Goal: Information Seeking & Learning: Learn about a topic

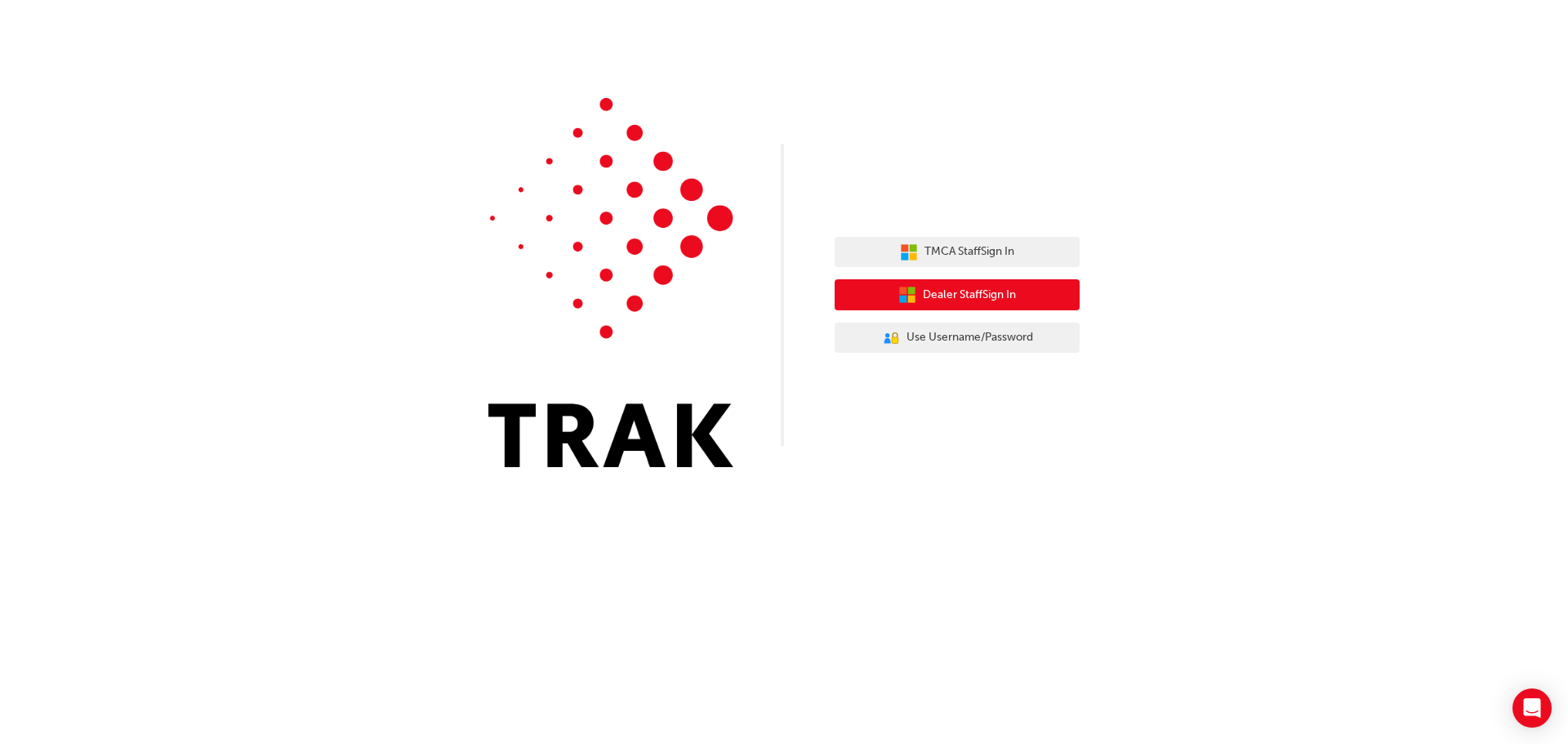
click at [979, 292] on span "Dealer Staff Sign In" at bounding box center [969, 295] width 93 height 19
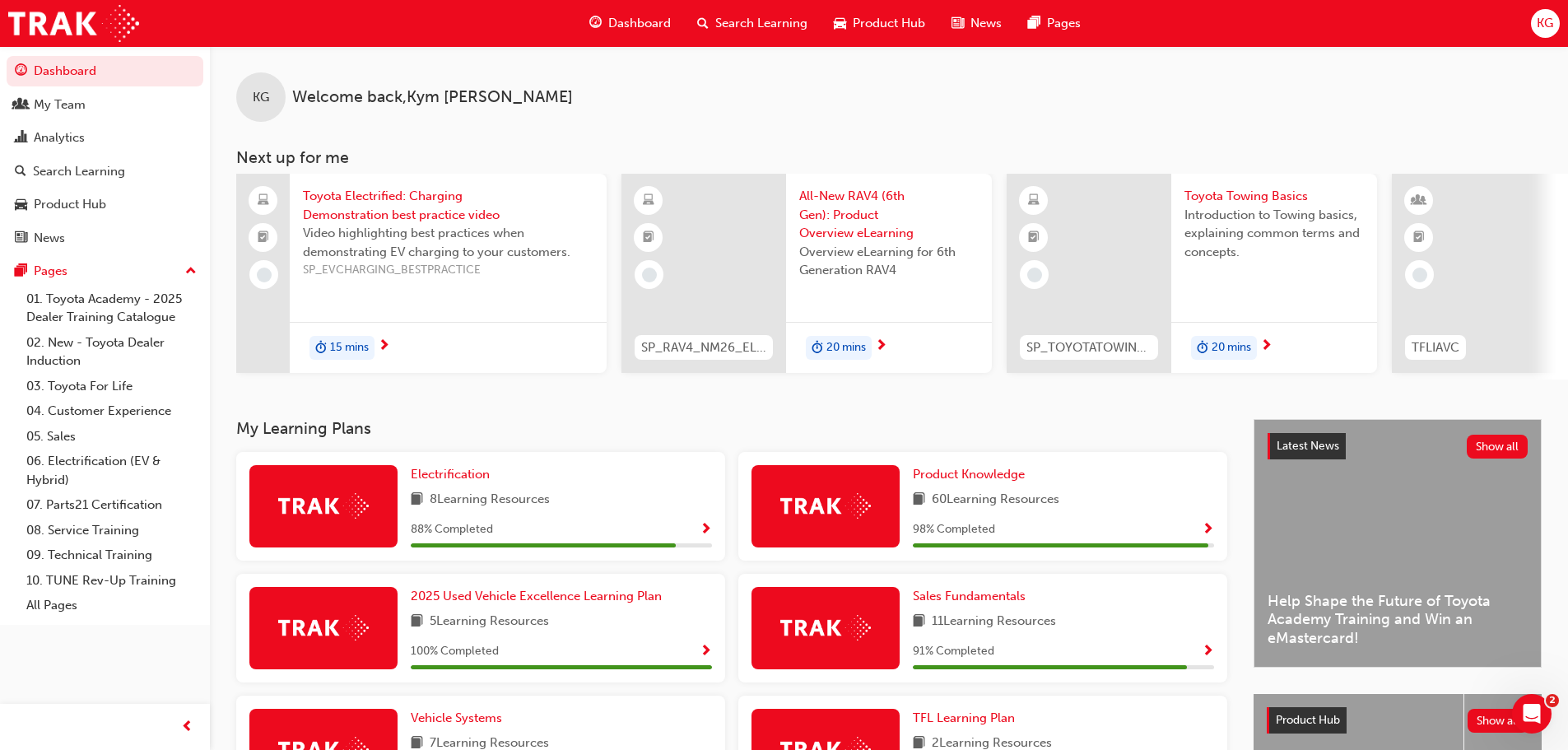
click at [347, 347] on span "15 mins" at bounding box center [349, 348] width 38 height 19
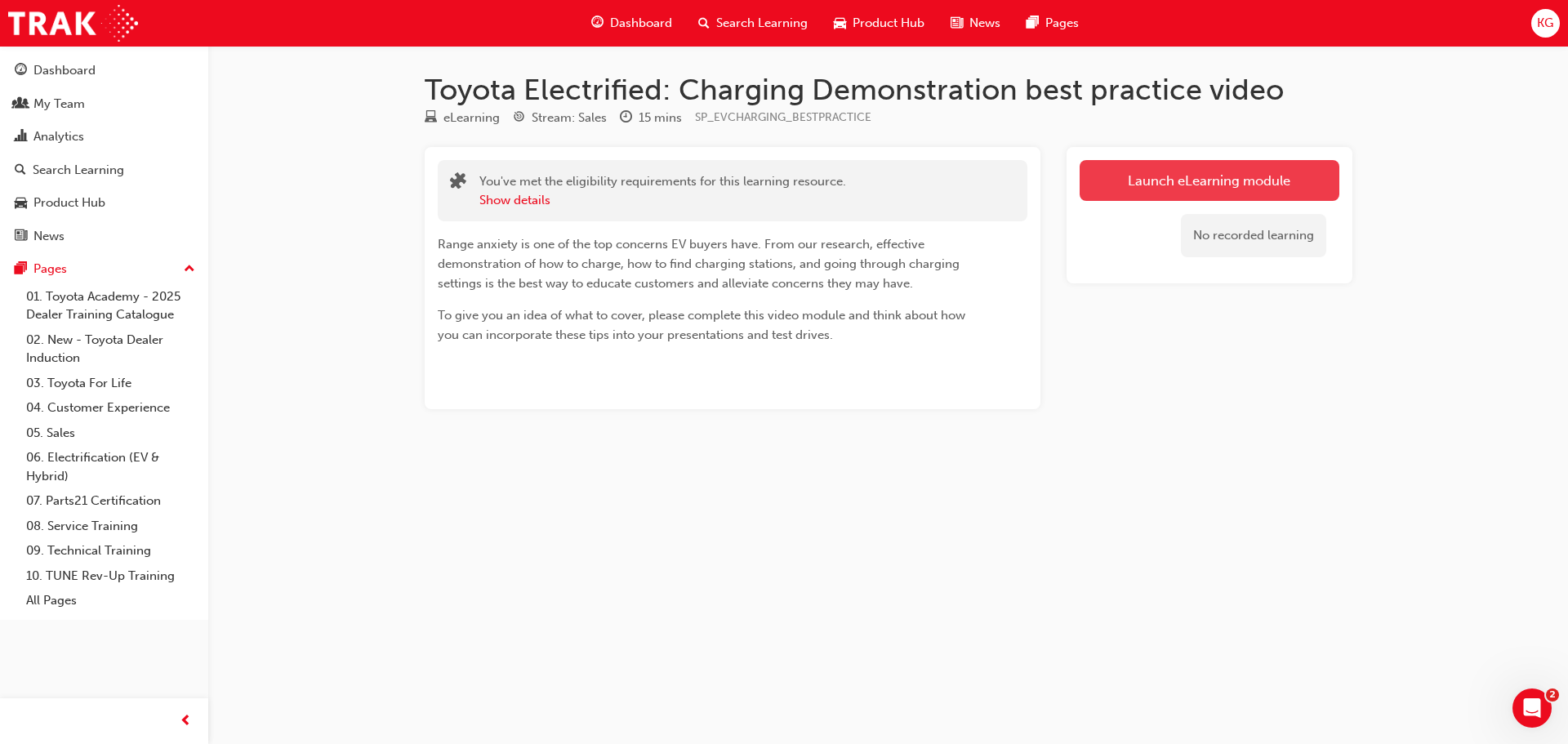
click at [1137, 177] on link "Launch eLearning module" at bounding box center [1209, 180] width 260 height 41
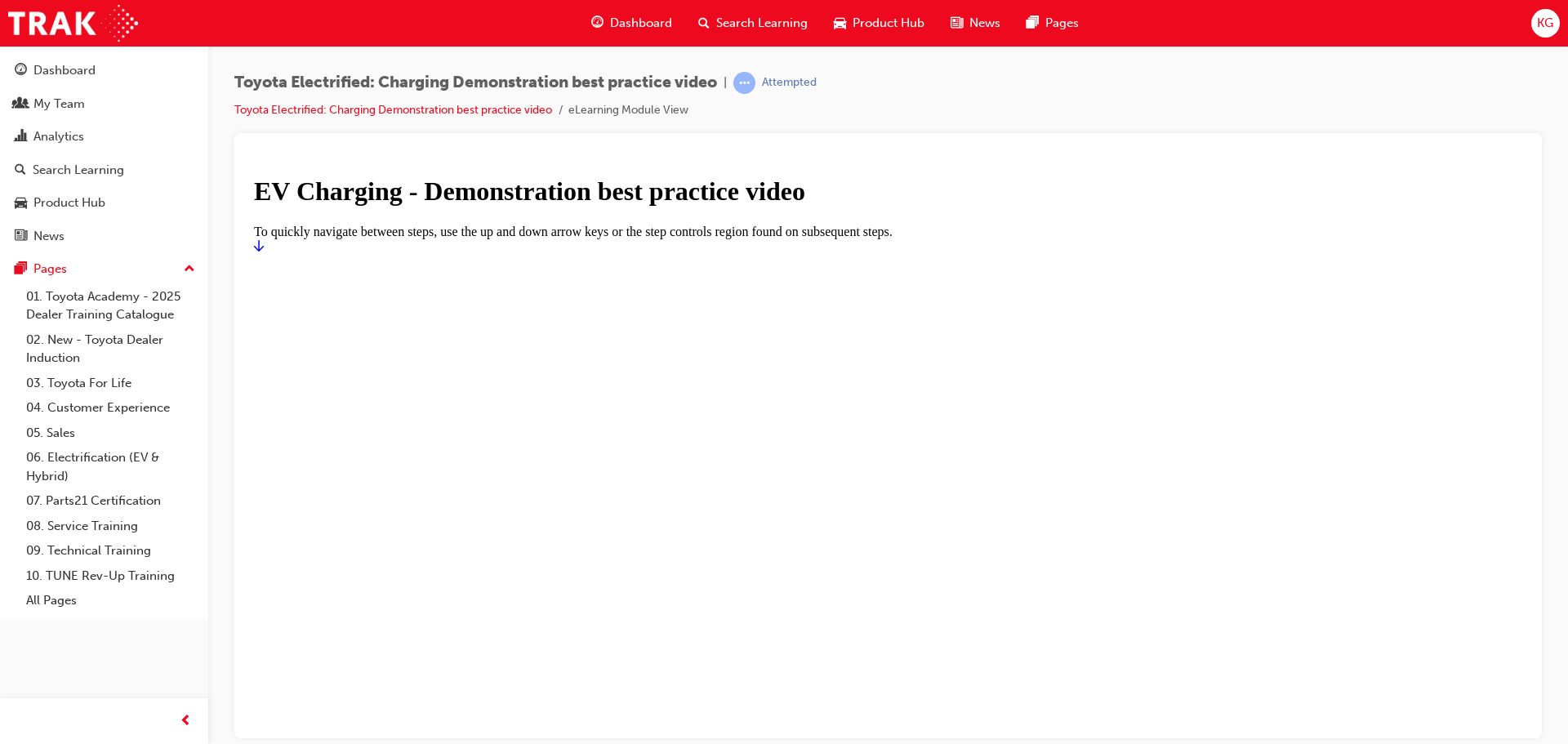
click at [264, 251] on icon "Start" at bounding box center [259, 245] width 9 height 13
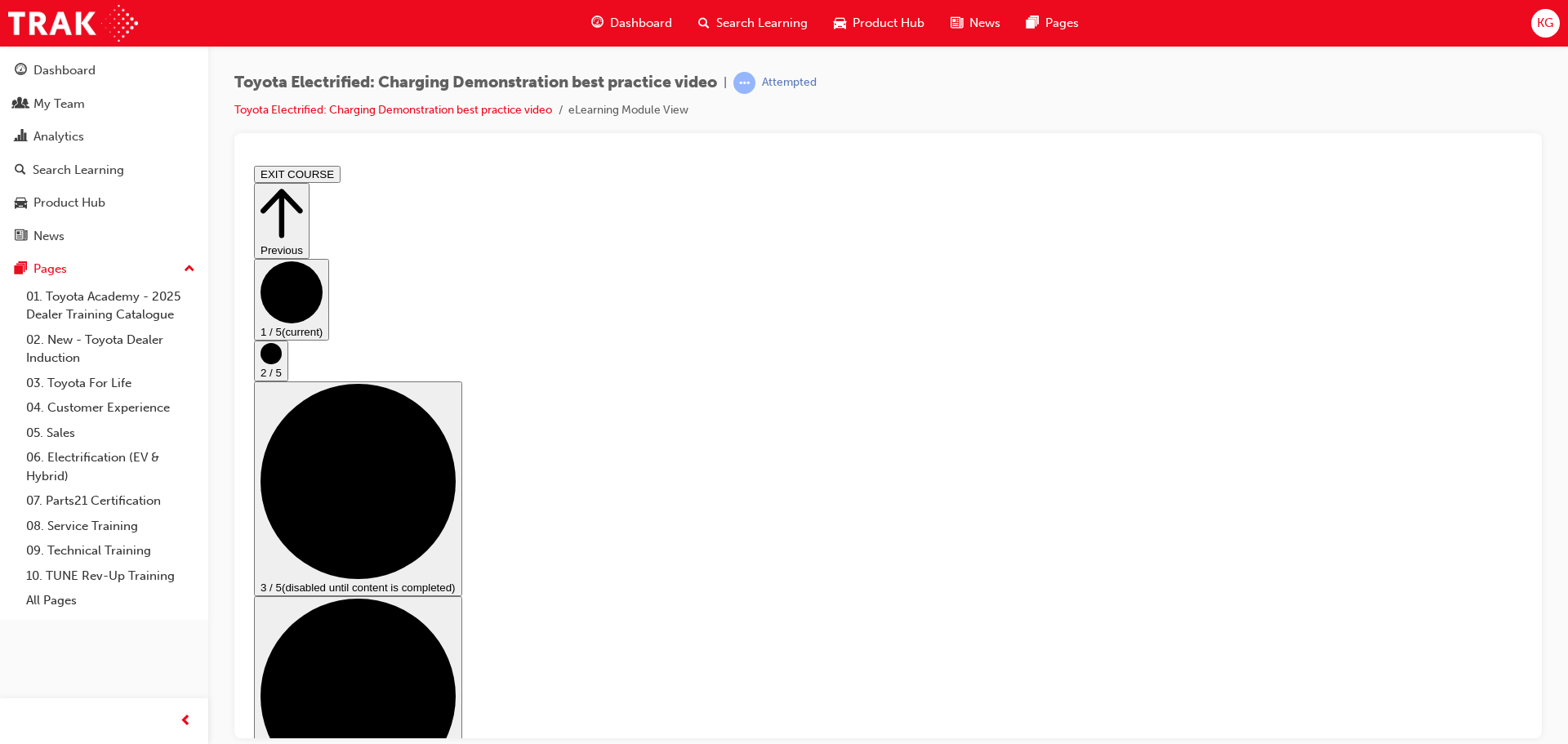
click at [282, 363] on circle "Step controls" at bounding box center [271, 353] width 21 height 21
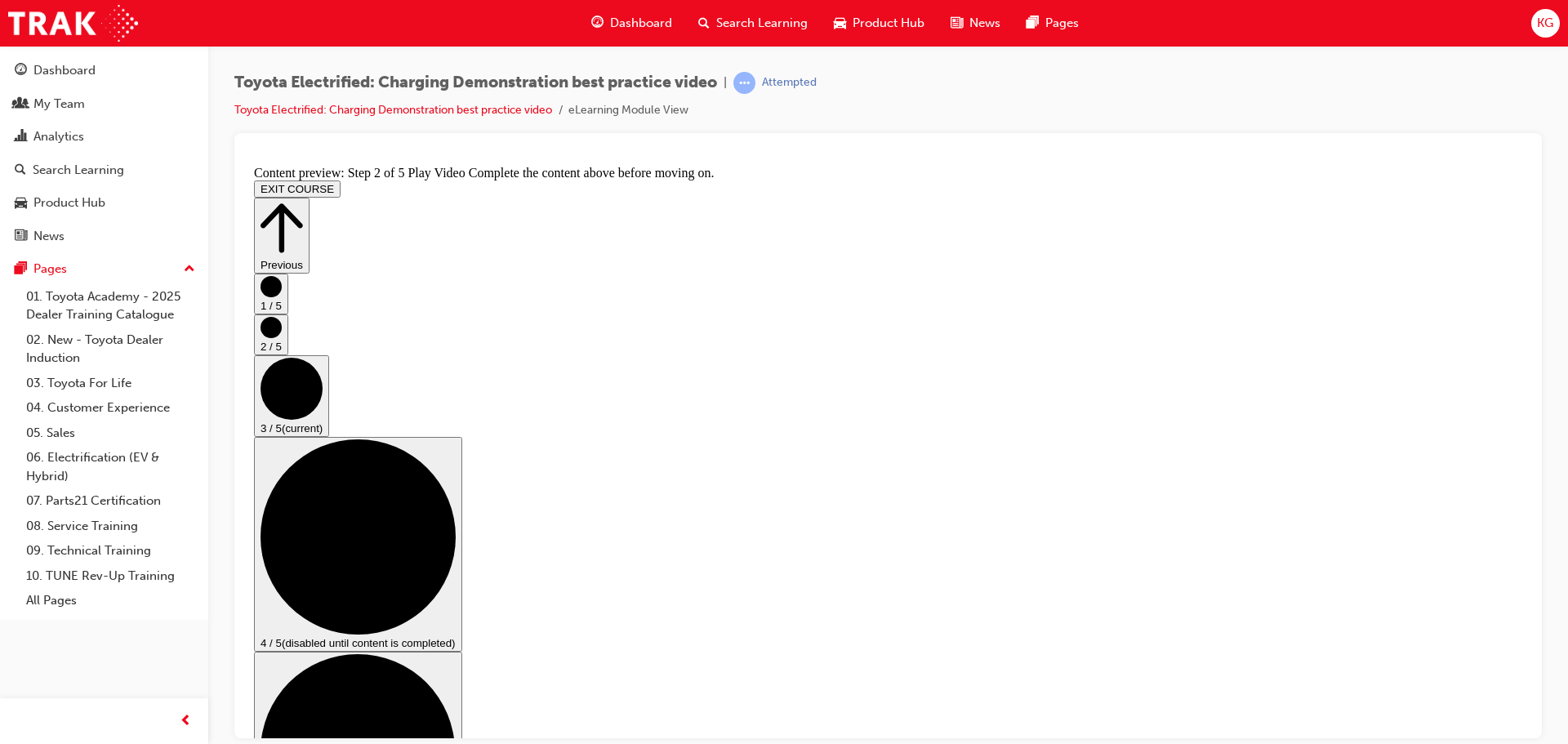
scroll to position [163, 0]
checkbox input "true"
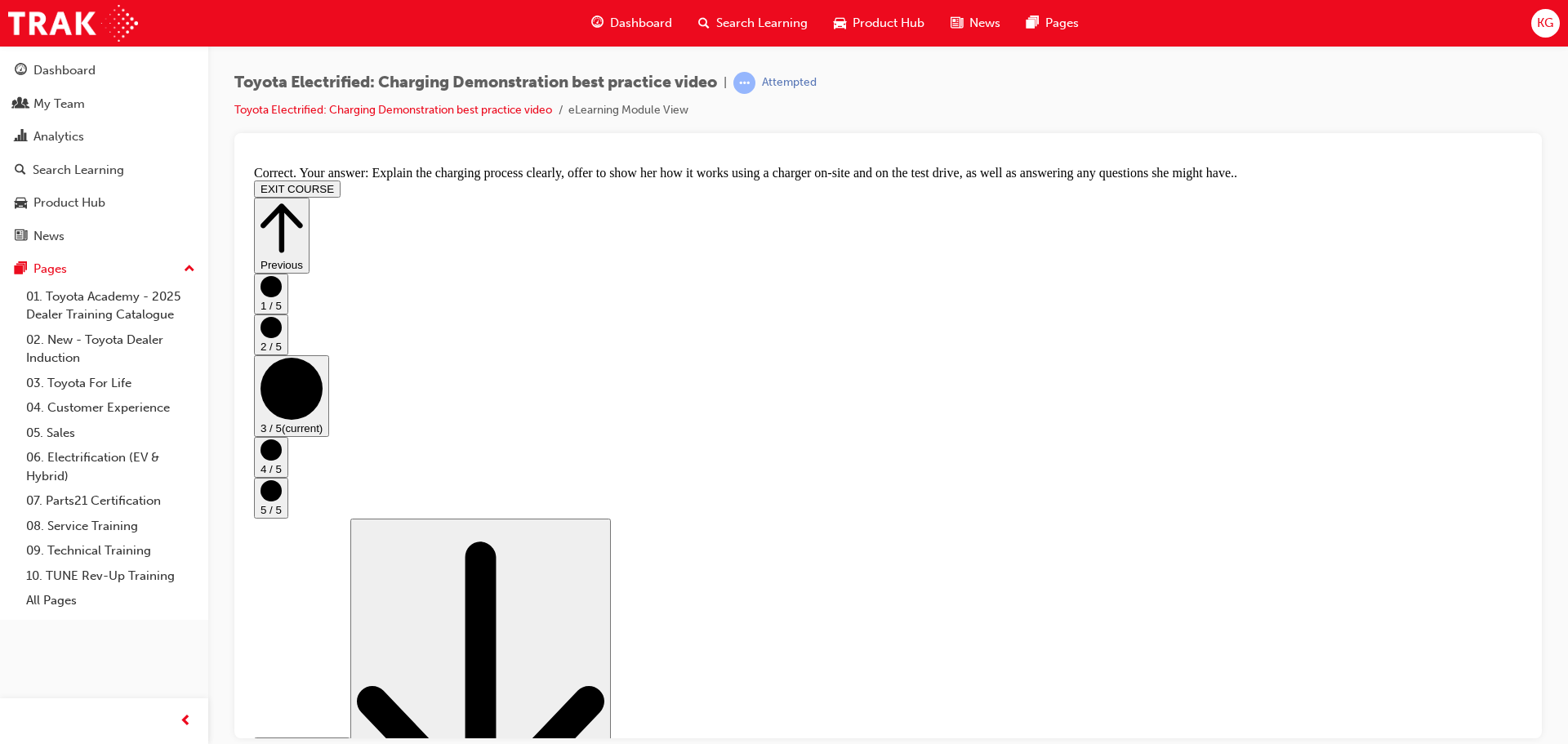
scroll to position [308, 0]
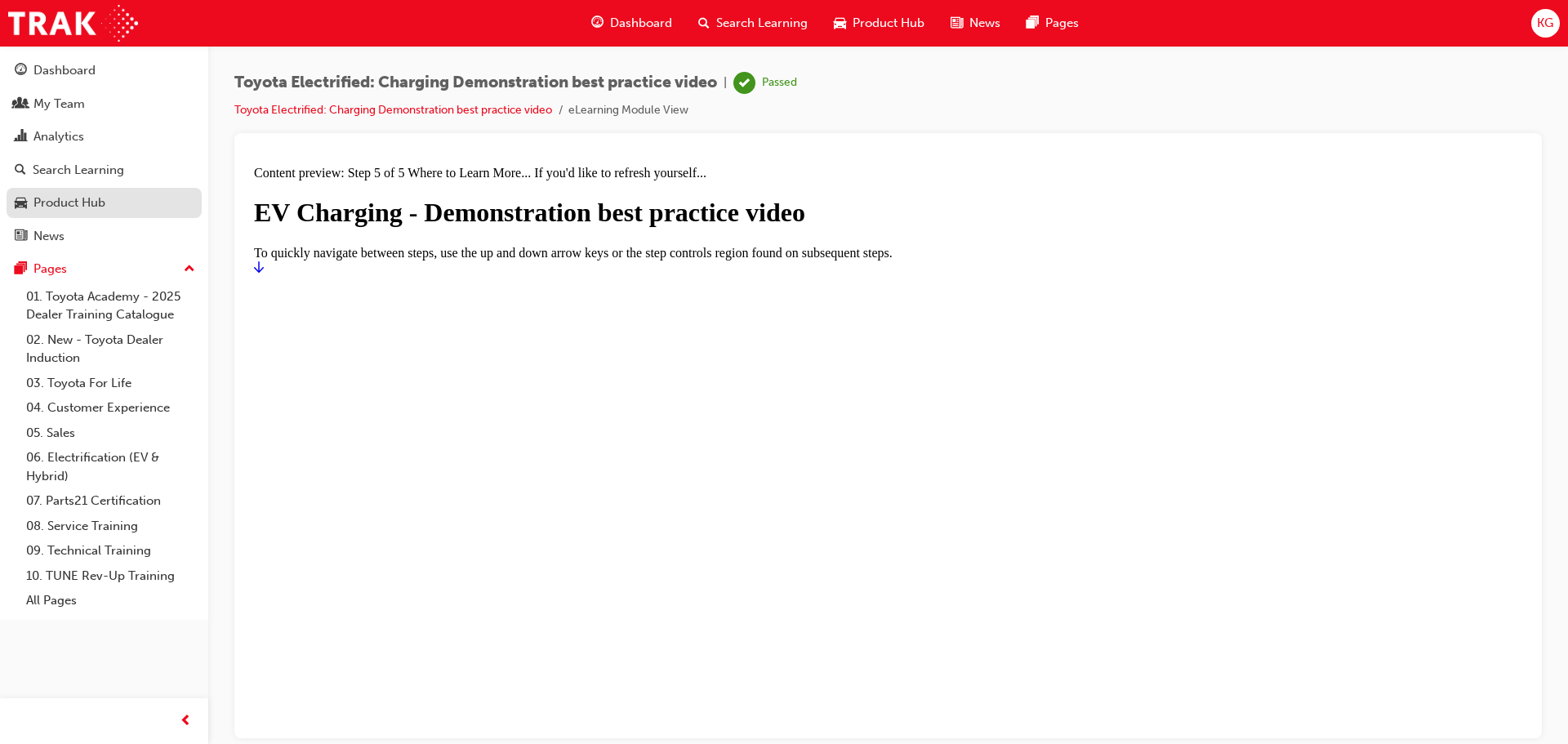
click at [122, 195] on div "Product Hub" at bounding box center [103, 203] width 179 height 21
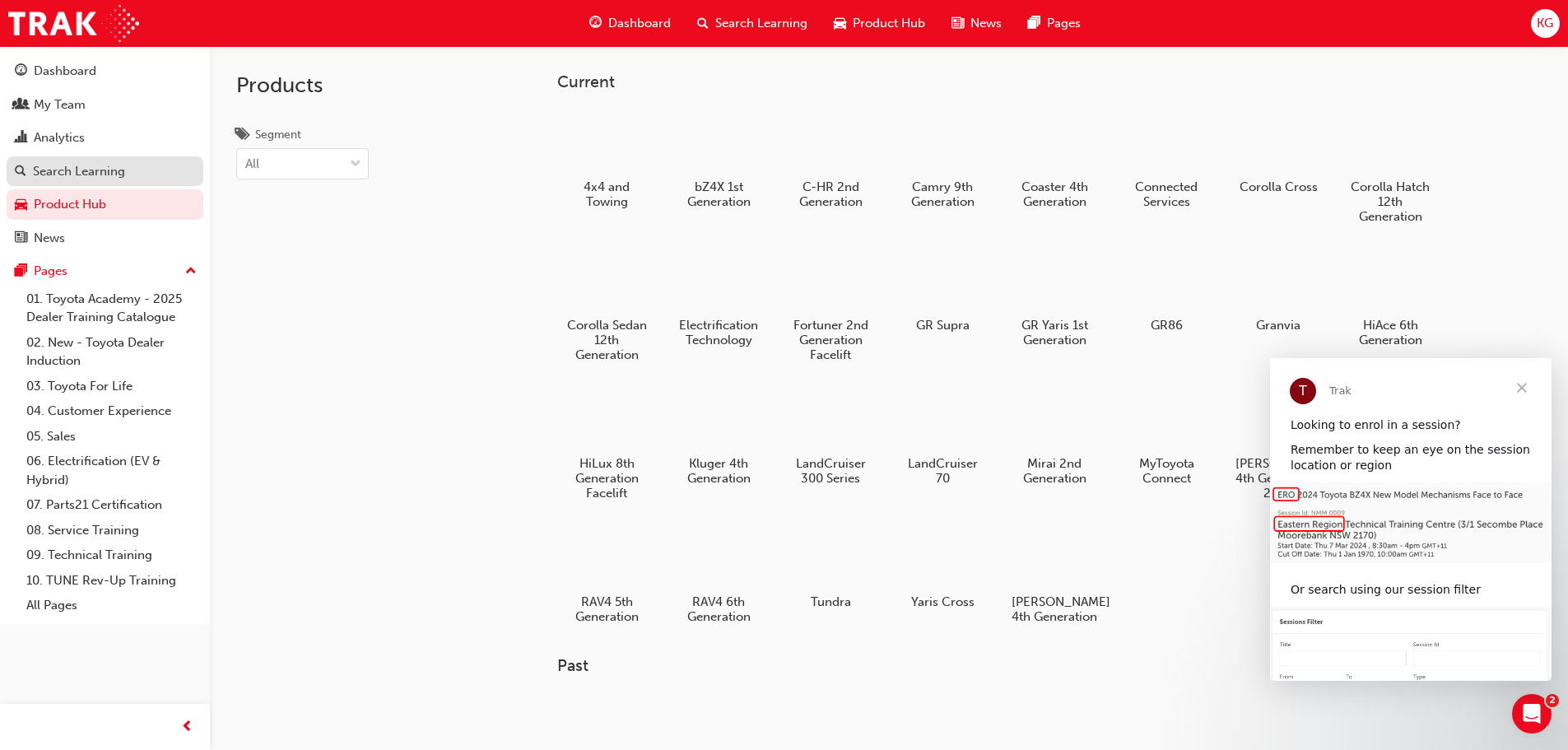
click at [76, 163] on div "Search Learning" at bounding box center [78, 172] width 92 height 19
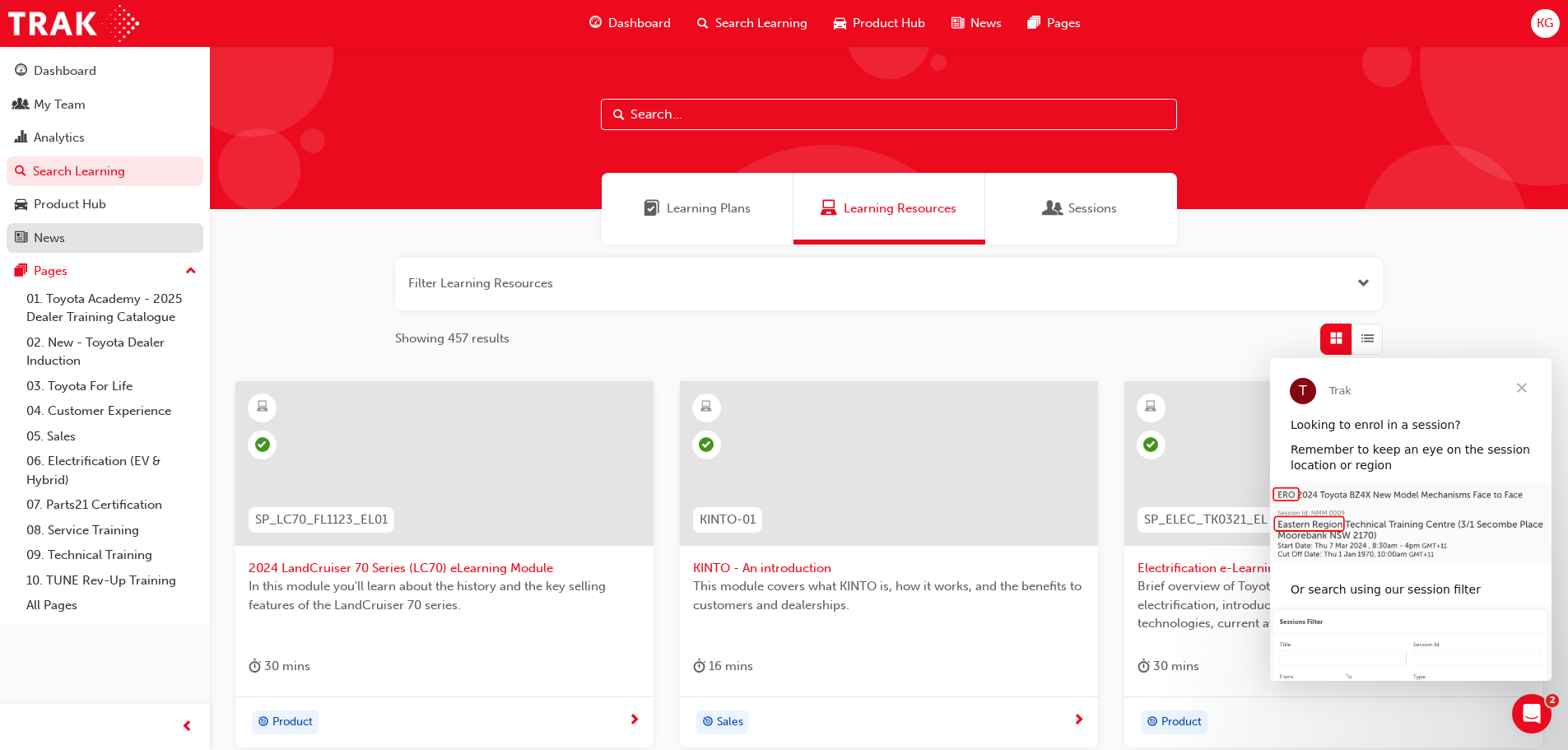
click at [47, 234] on div "News" at bounding box center [49, 238] width 32 height 19
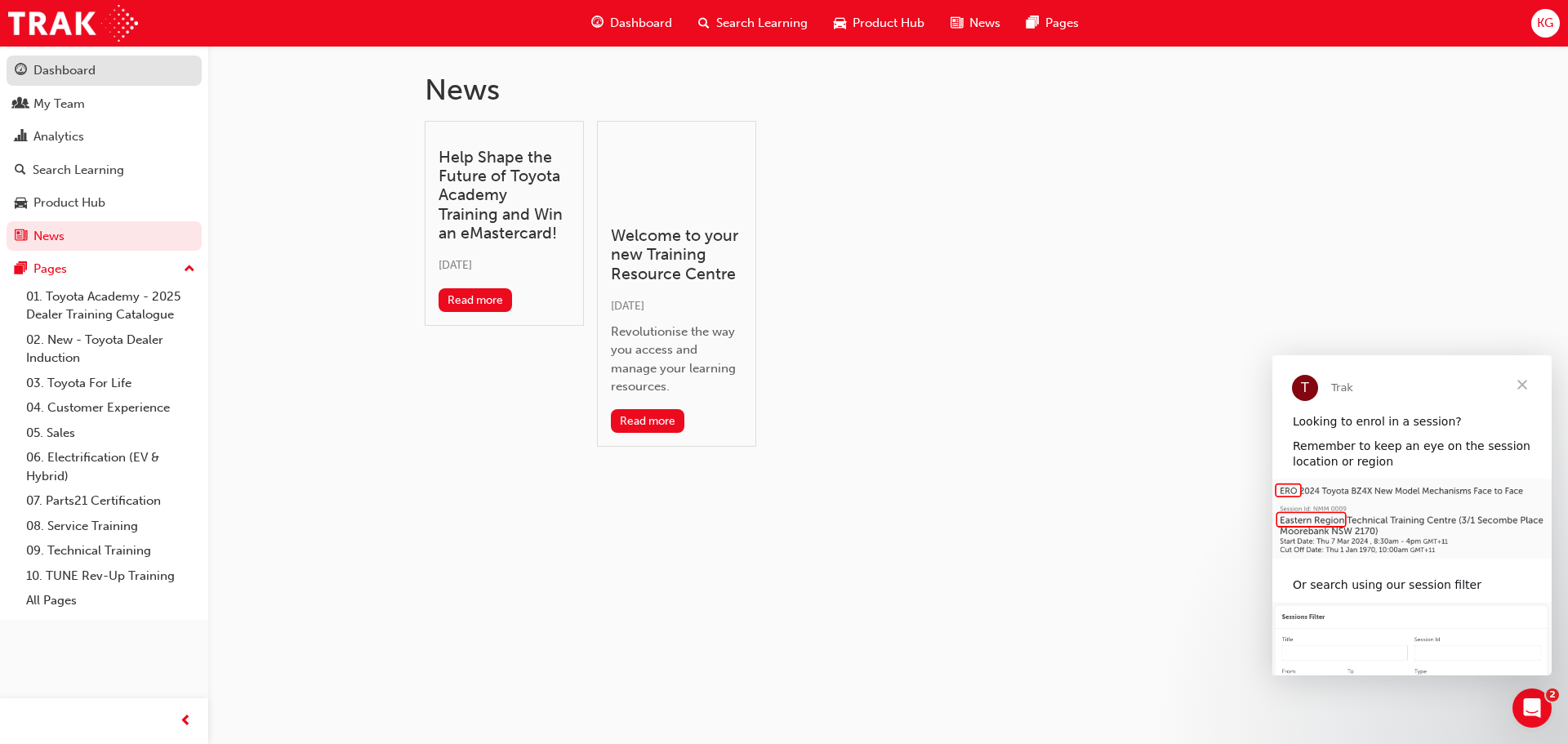
click at [57, 65] on div "Dashboard" at bounding box center [64, 71] width 62 height 19
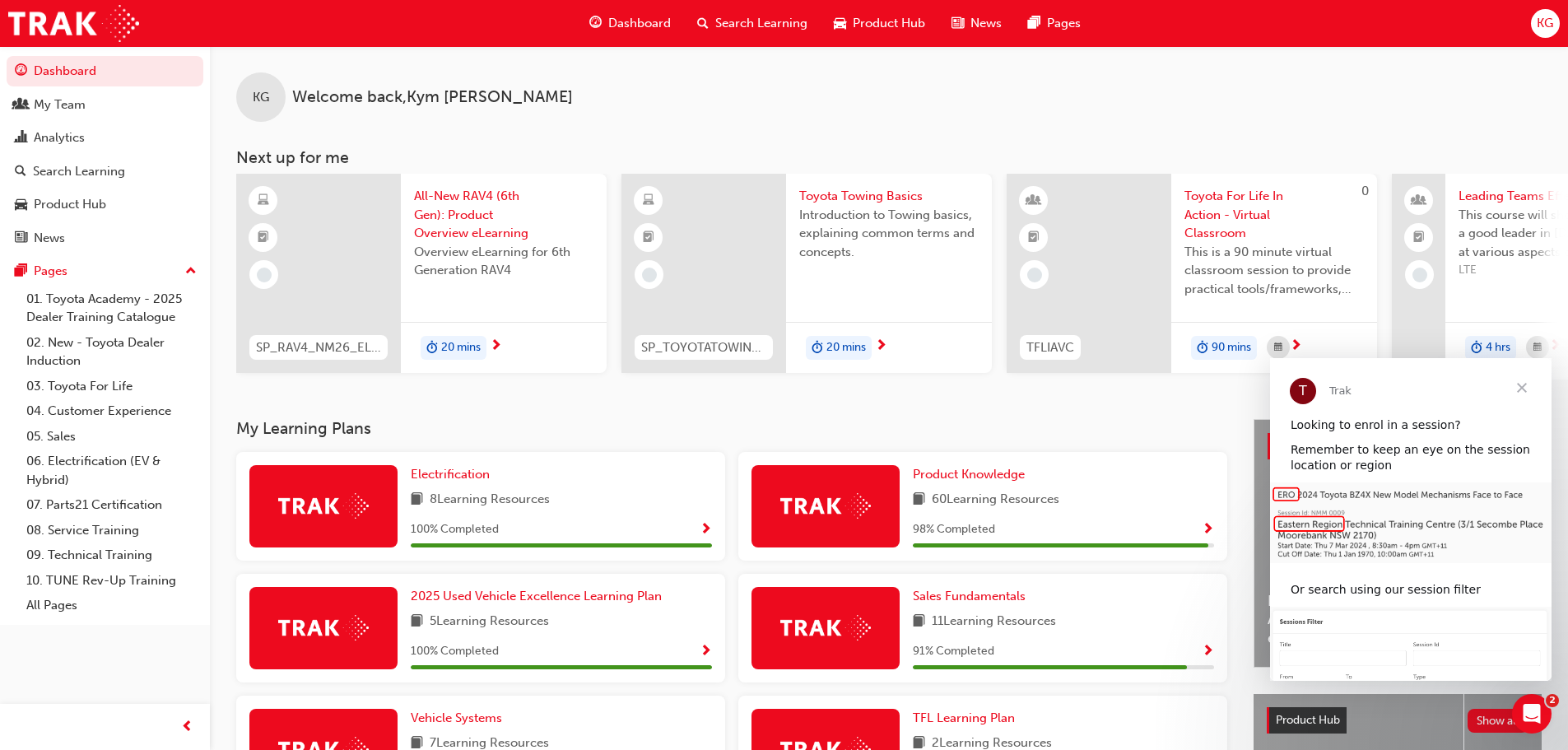
click at [466, 233] on span "All-New RAV4 (6th Gen): Product Overview eLearning" at bounding box center [504, 214] width 180 height 56
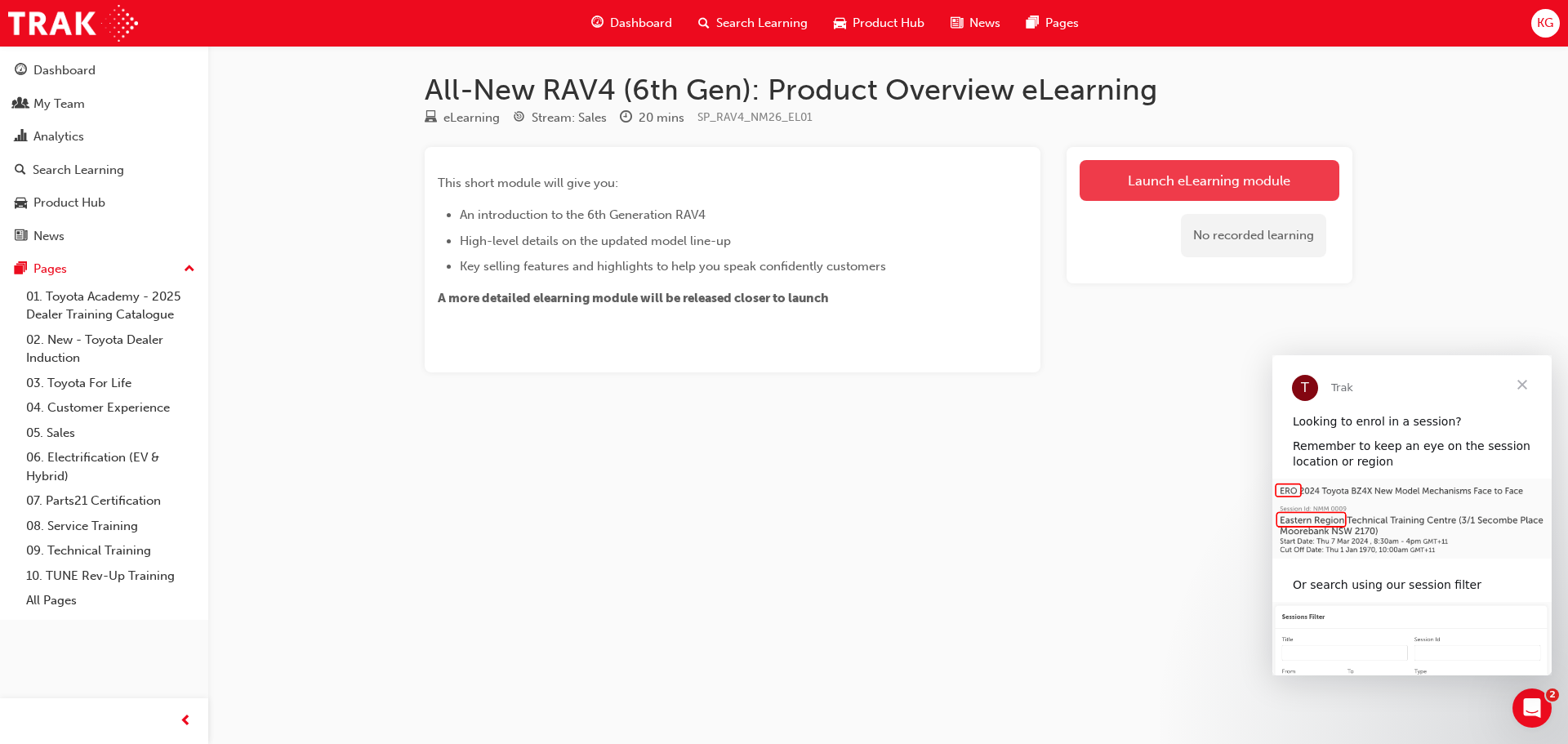
click at [1135, 185] on link "Launch eLearning module" at bounding box center [1209, 180] width 260 height 41
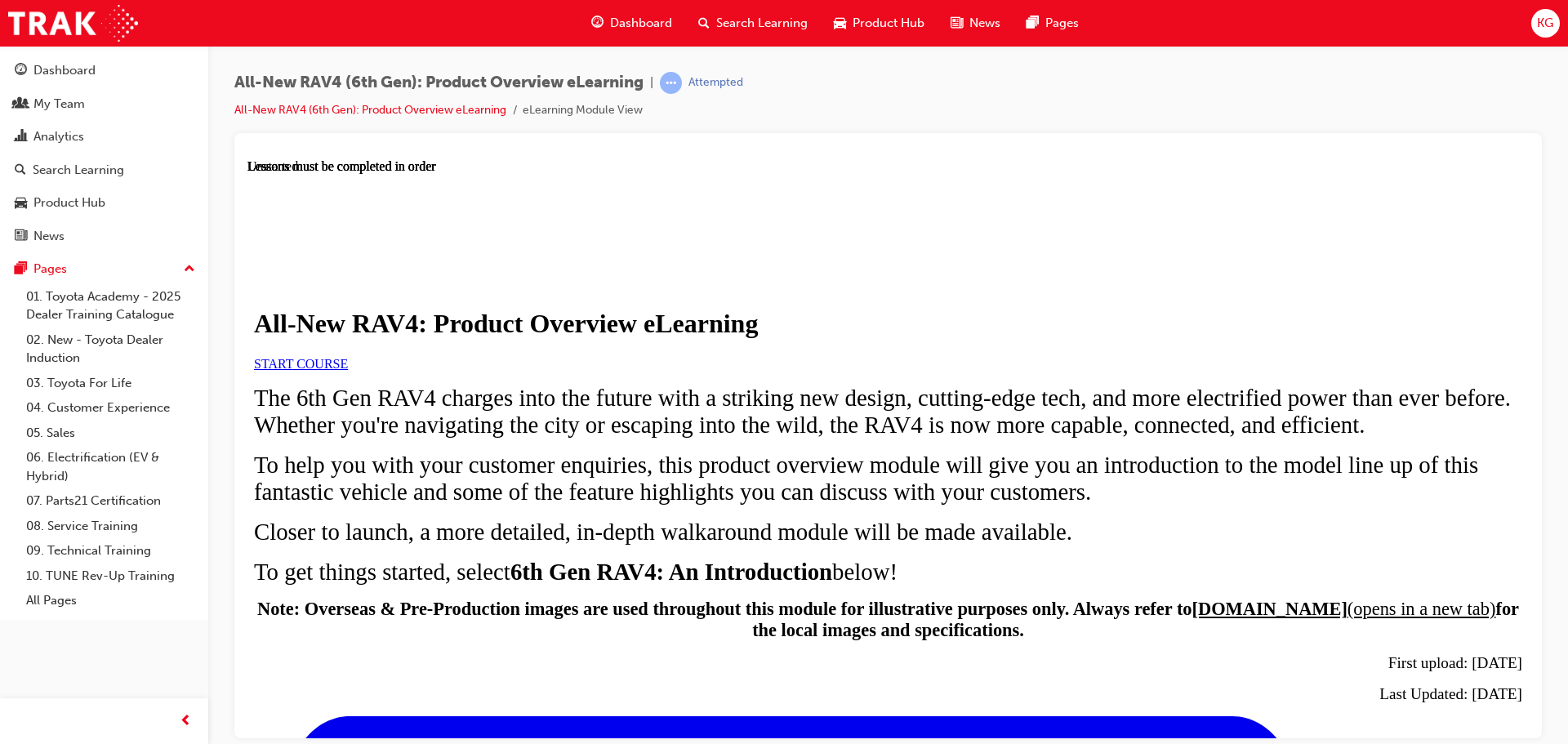
click at [348, 370] on link "START COURSE" at bounding box center [301, 363] width 94 height 14
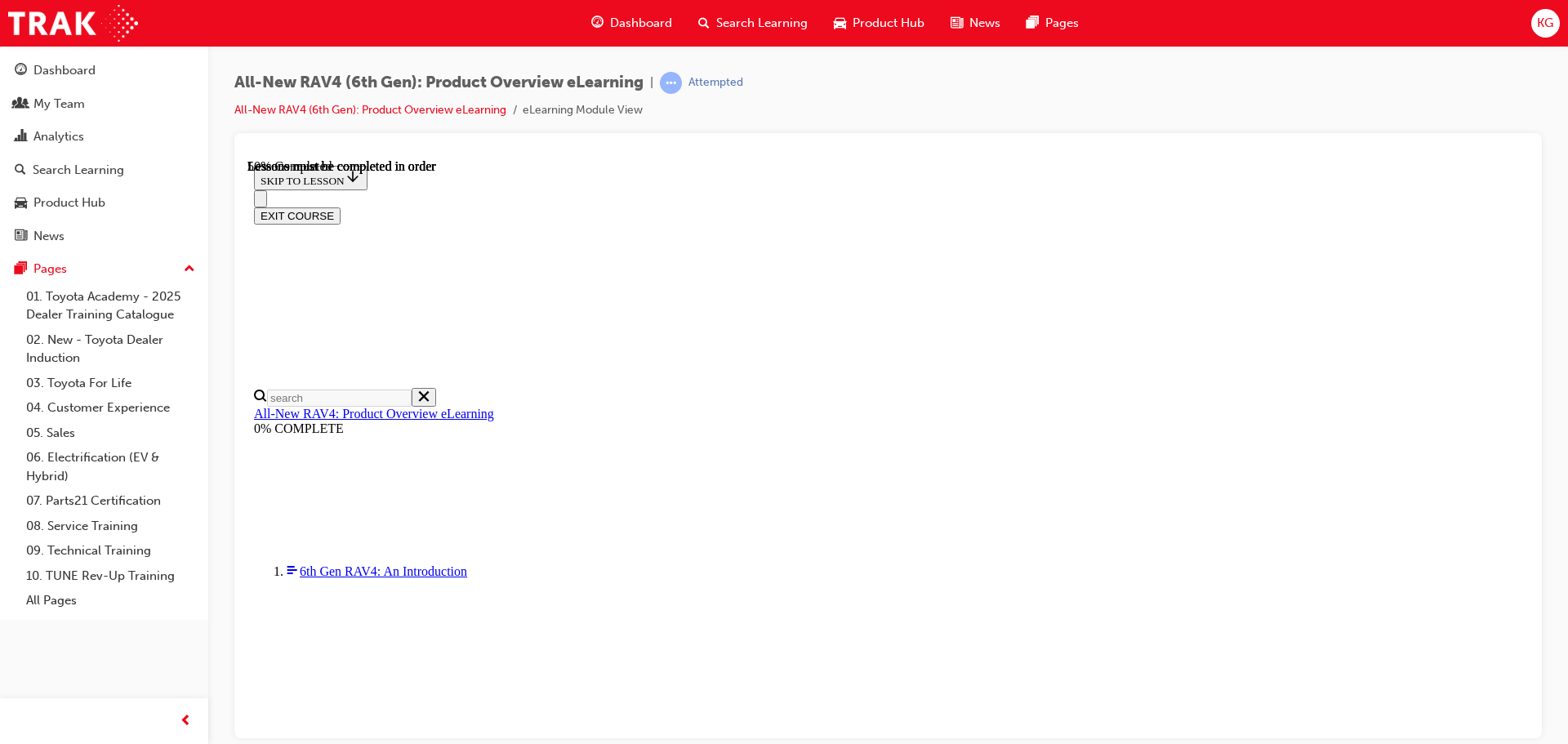
scroll to position [1678, 0]
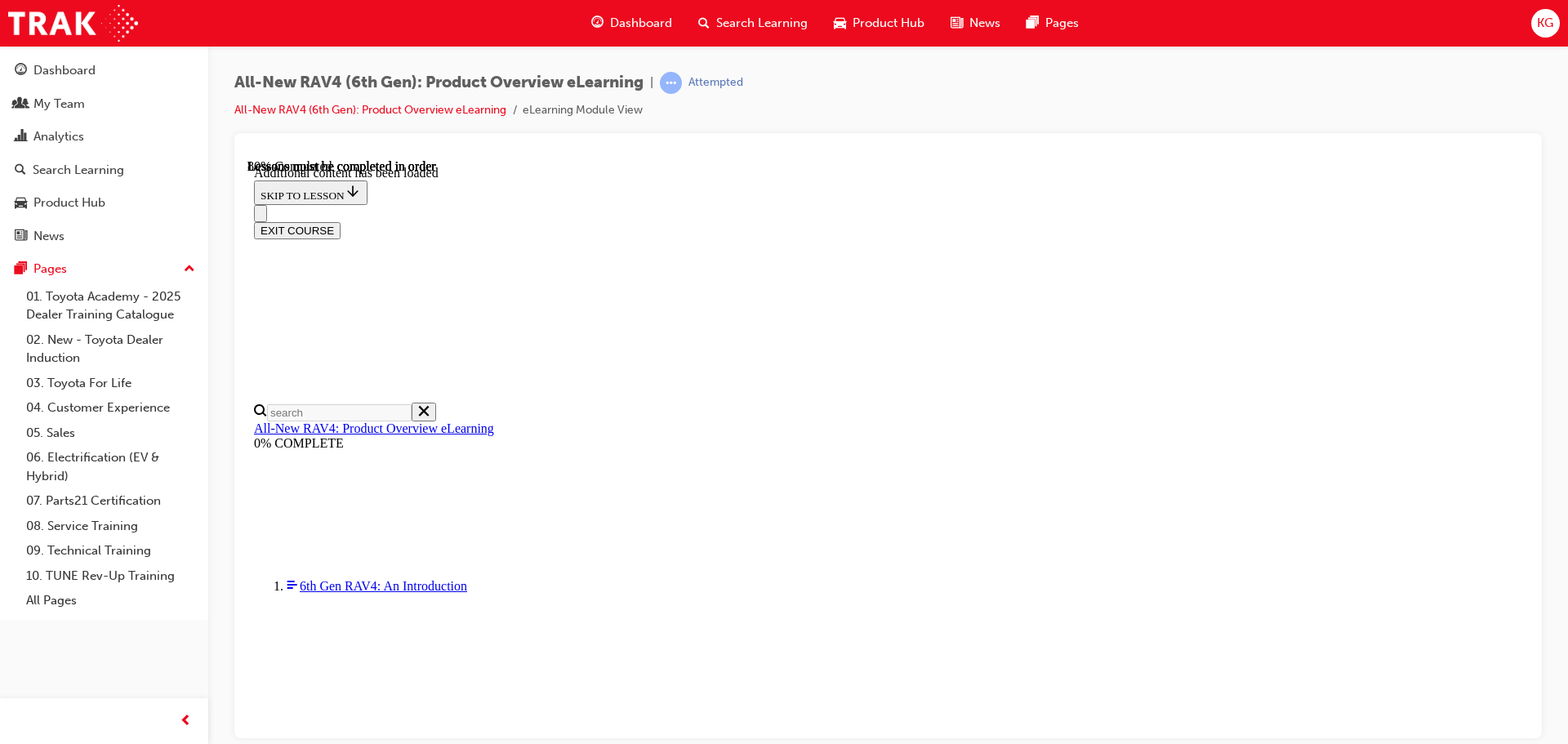
scroll to position [2080, 0]
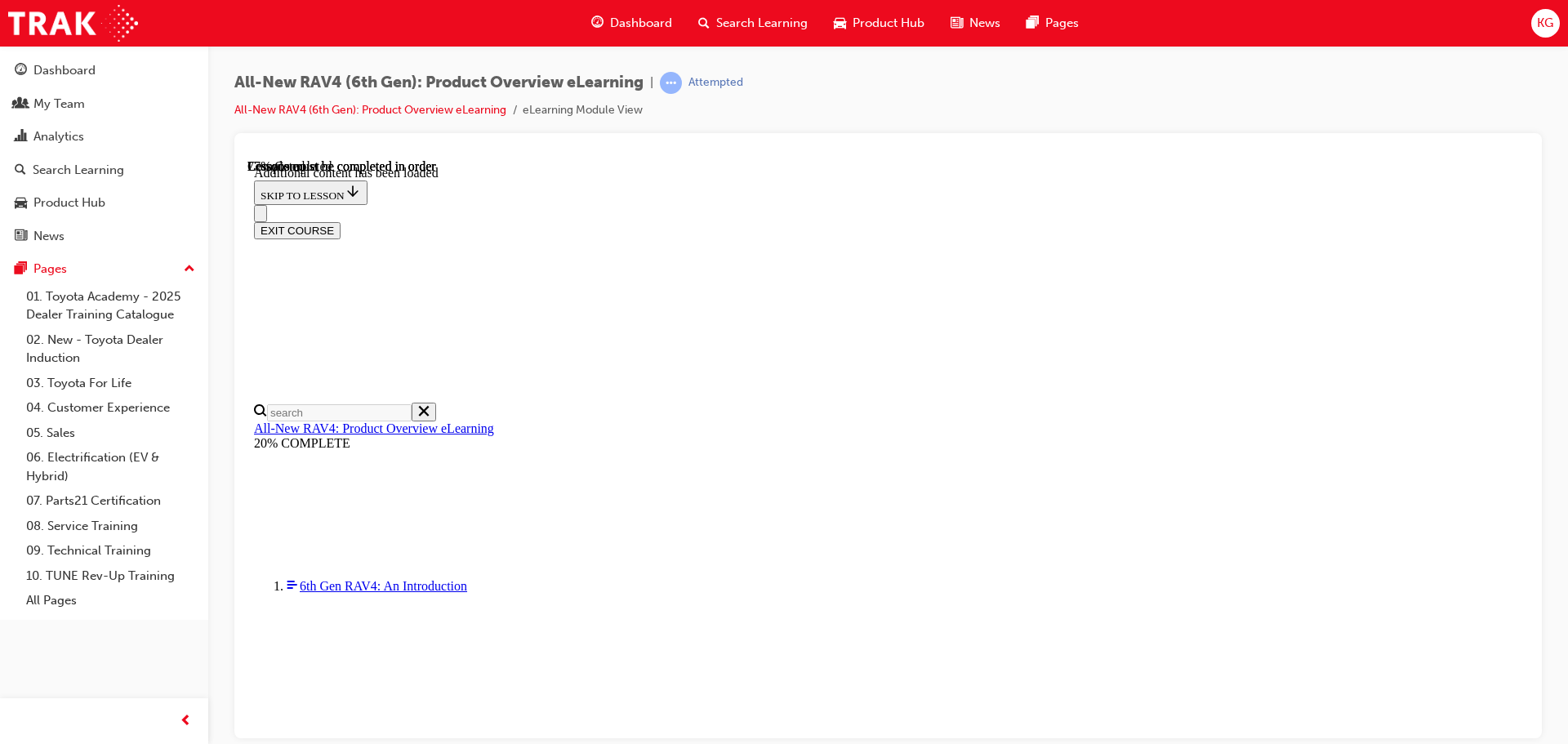
scroll to position [2291, 0]
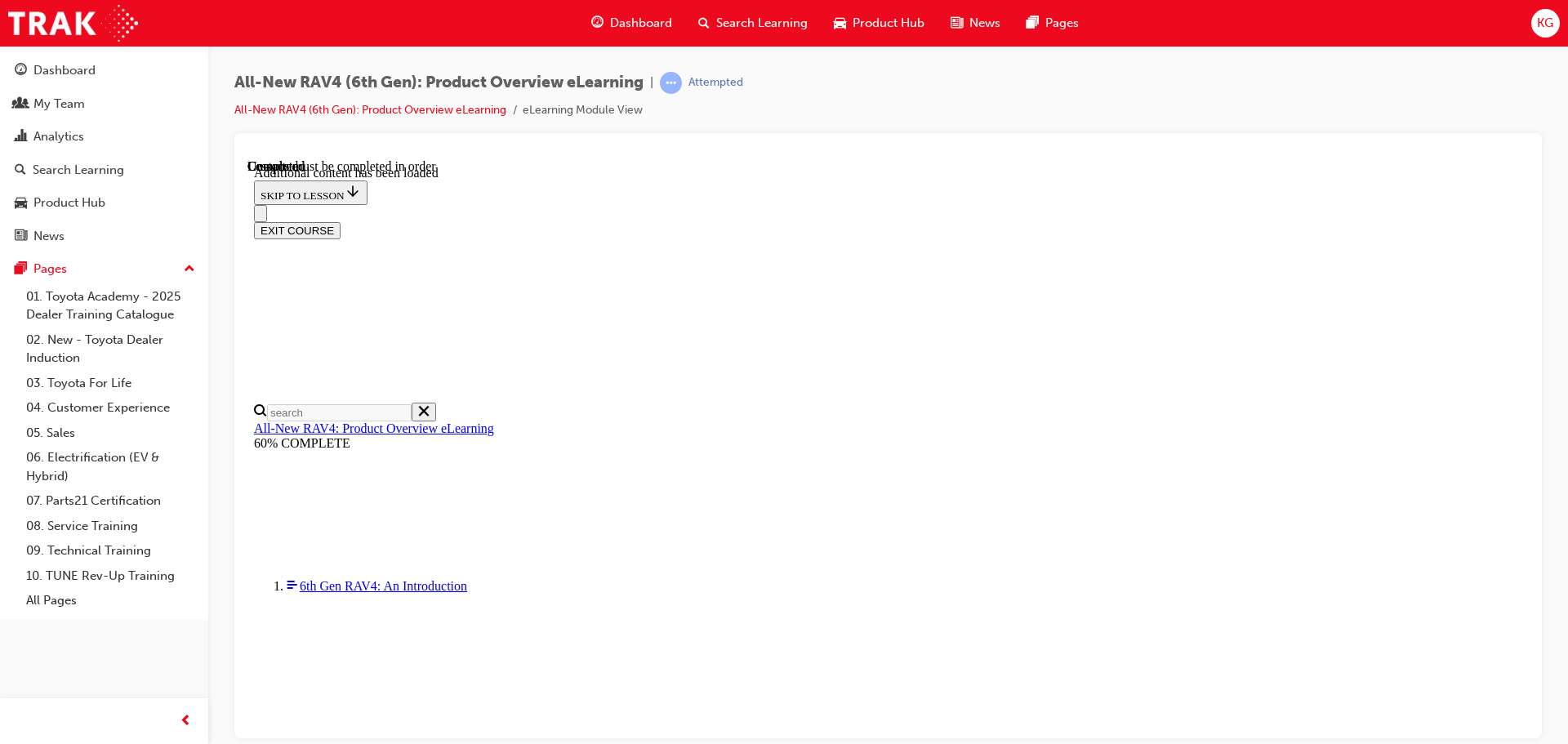
scroll to position [1177, 0]
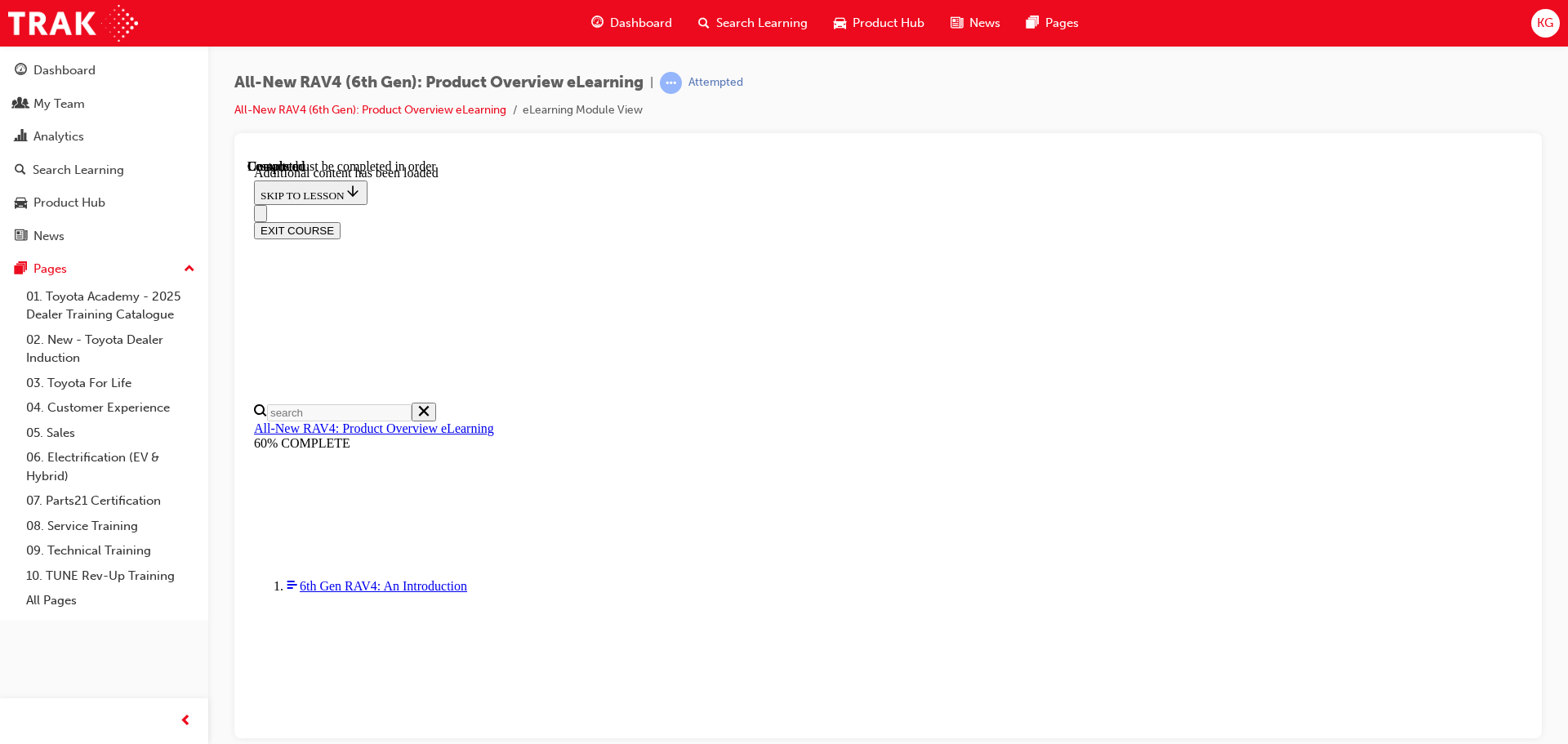
radio input "true"
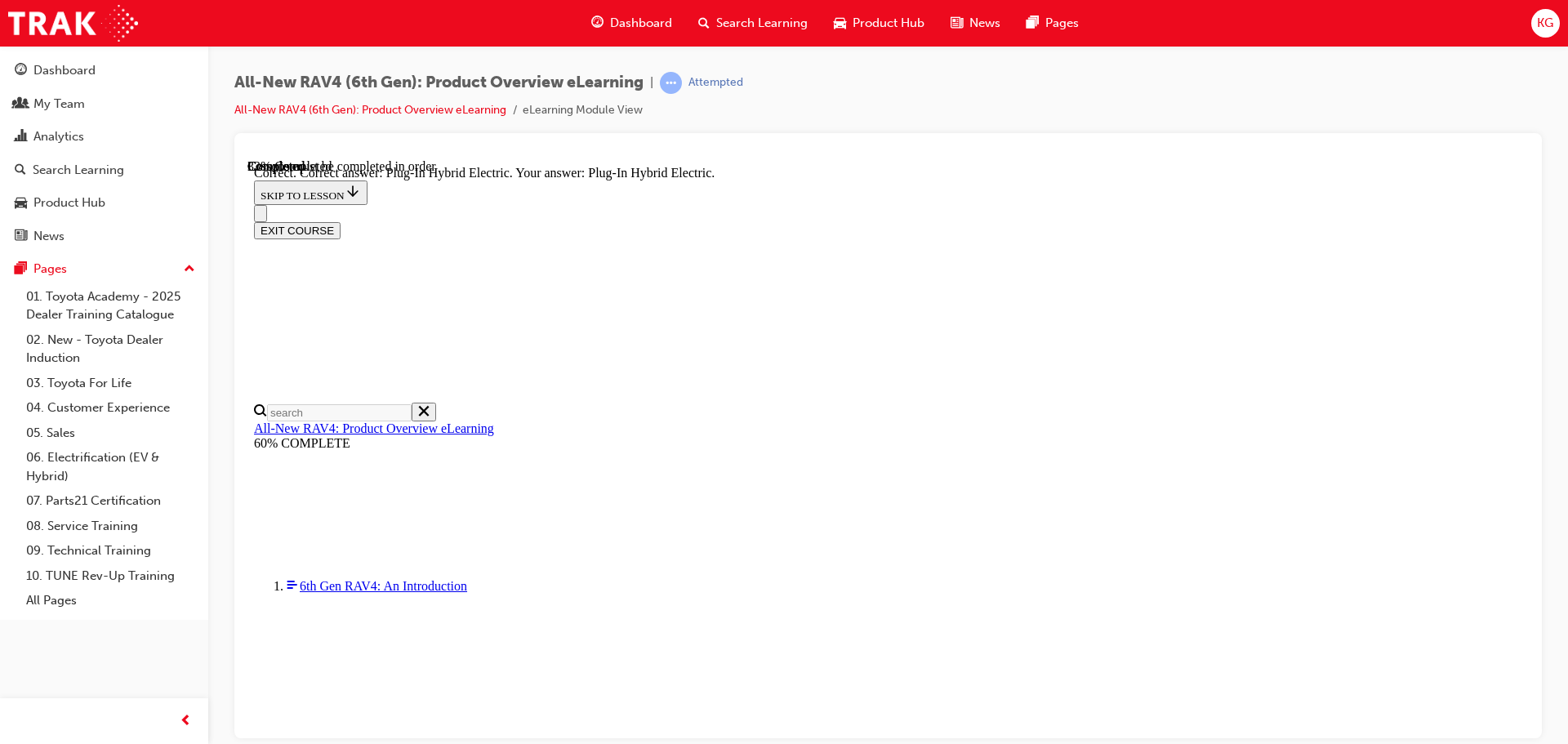
radio input "true"
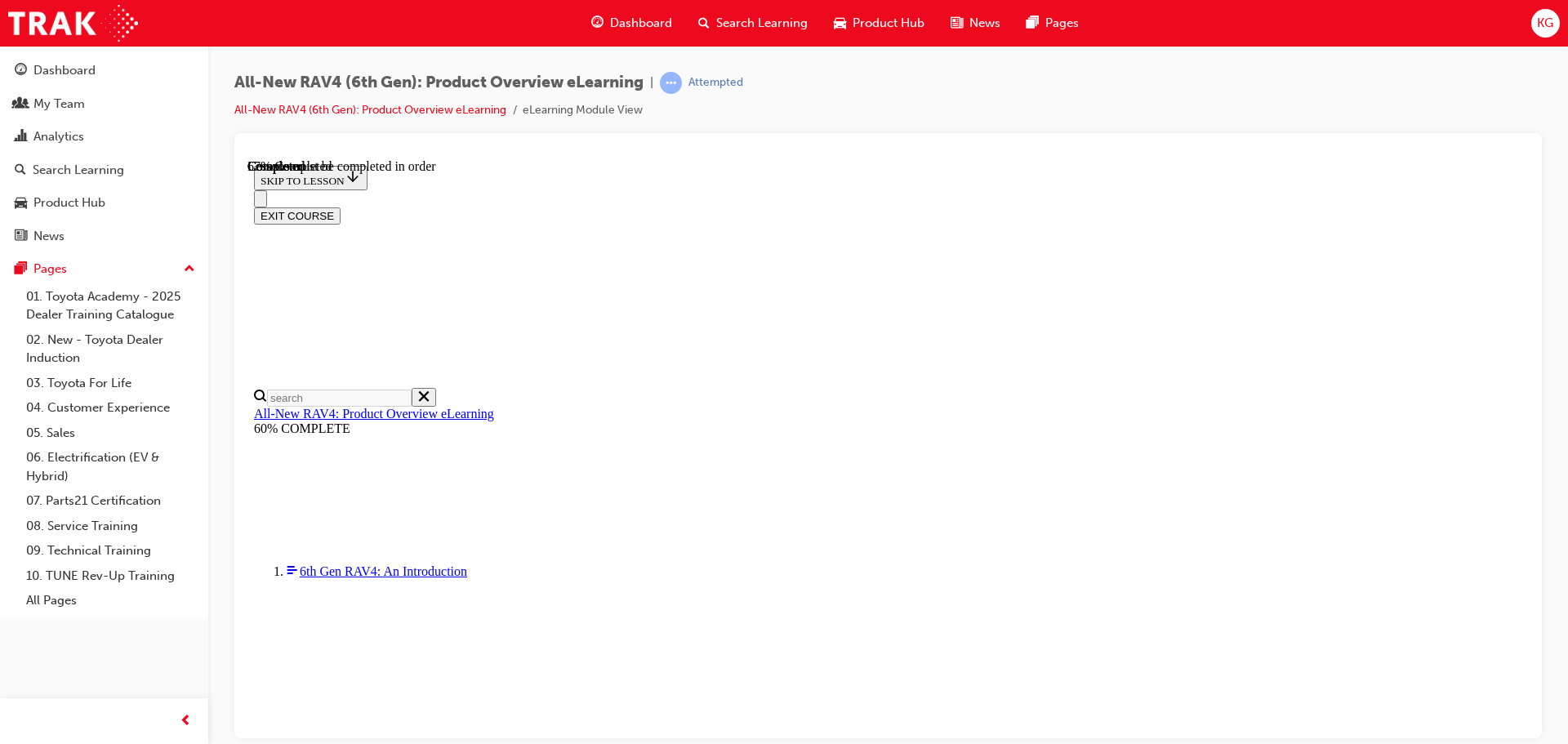
scroll to position [409, 0]
checkbox input "true"
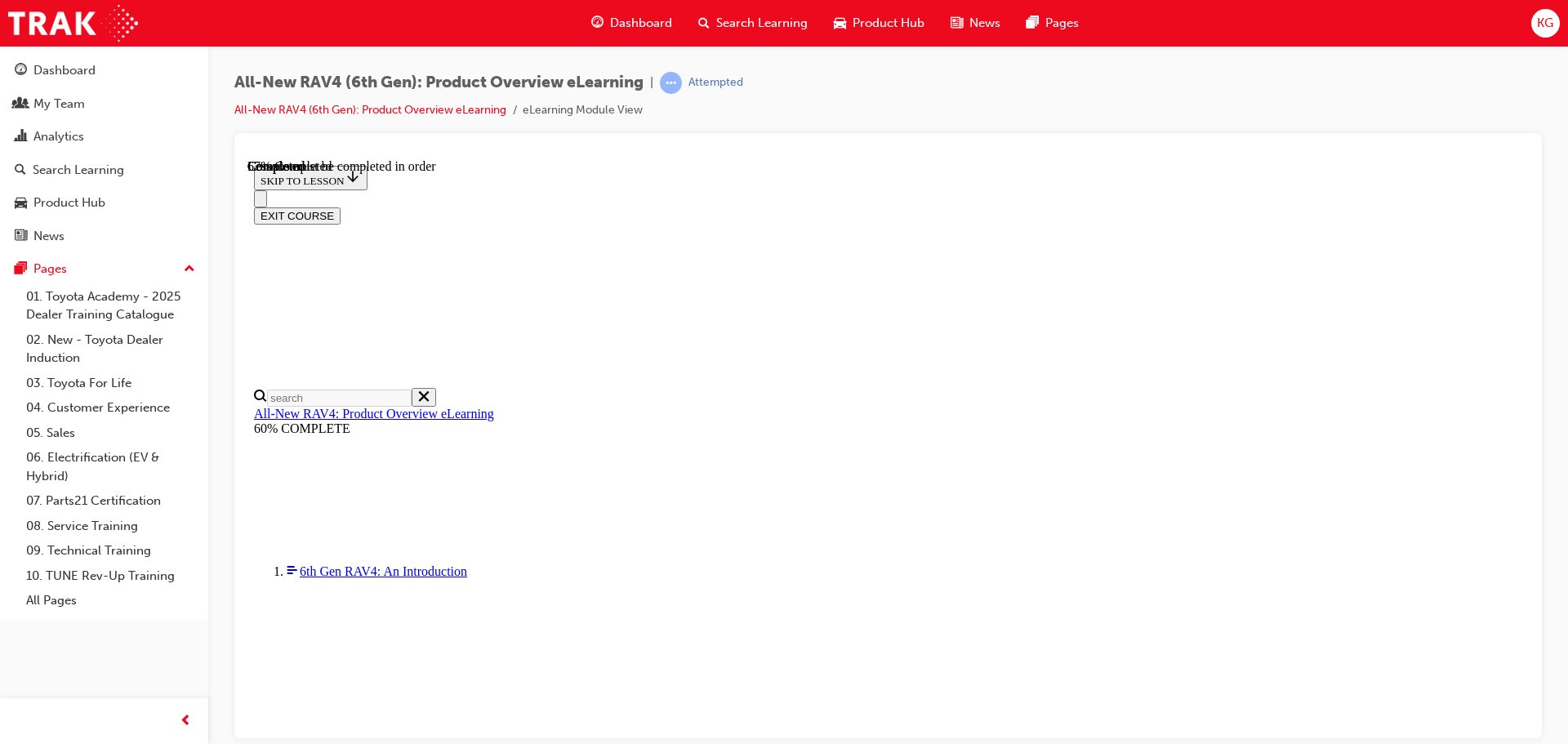
checkbox input "true"
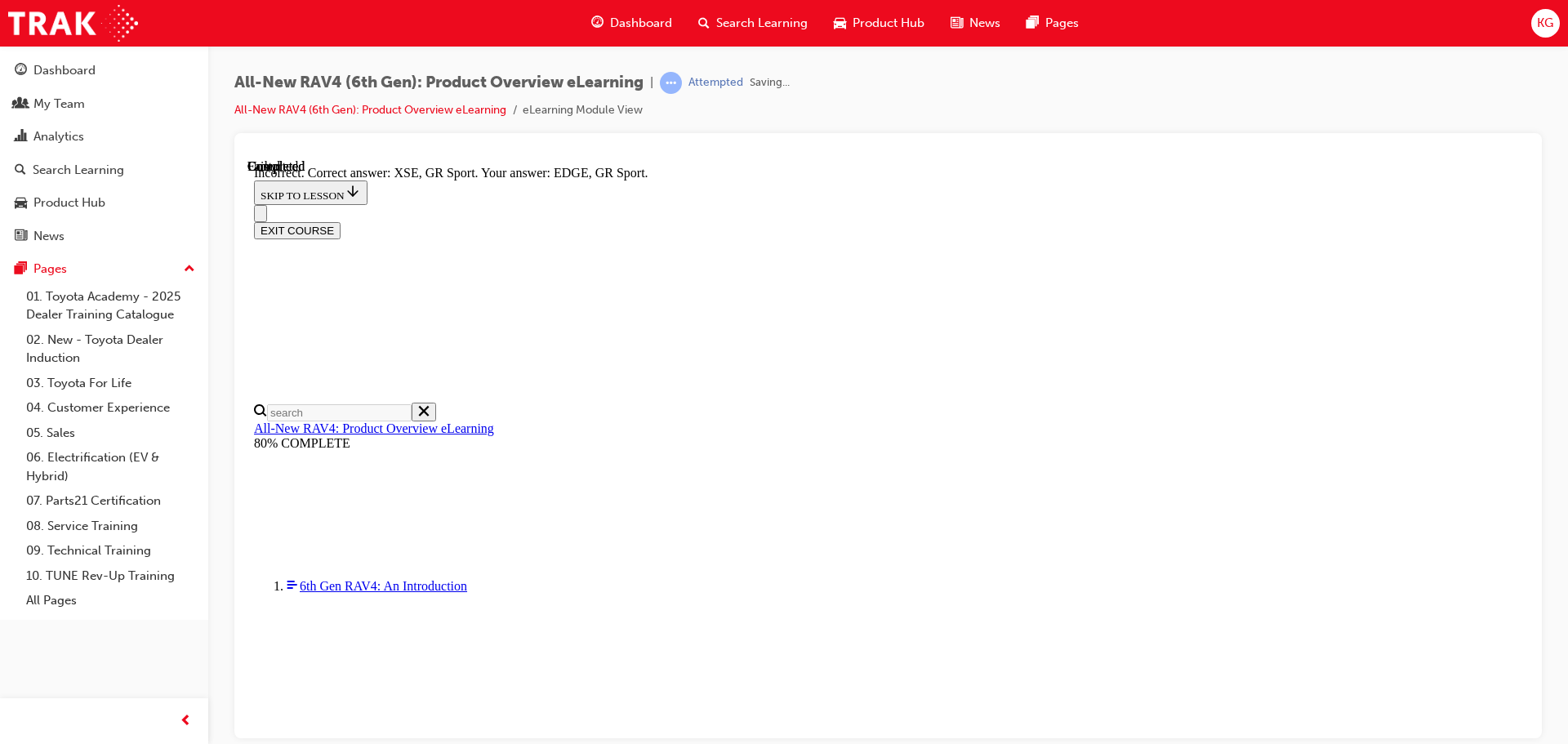
scroll to position [641, 0]
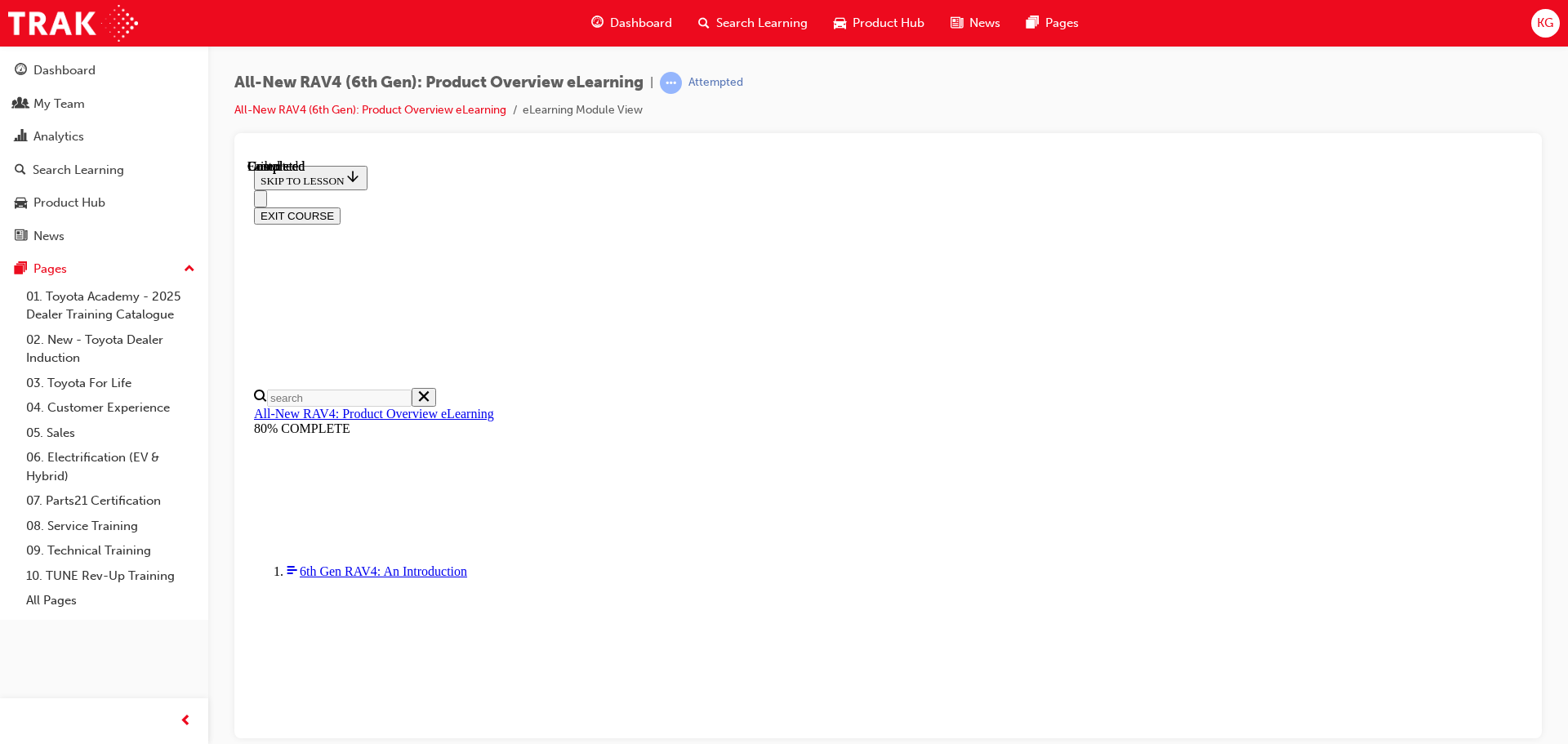
scroll to position [320, 0]
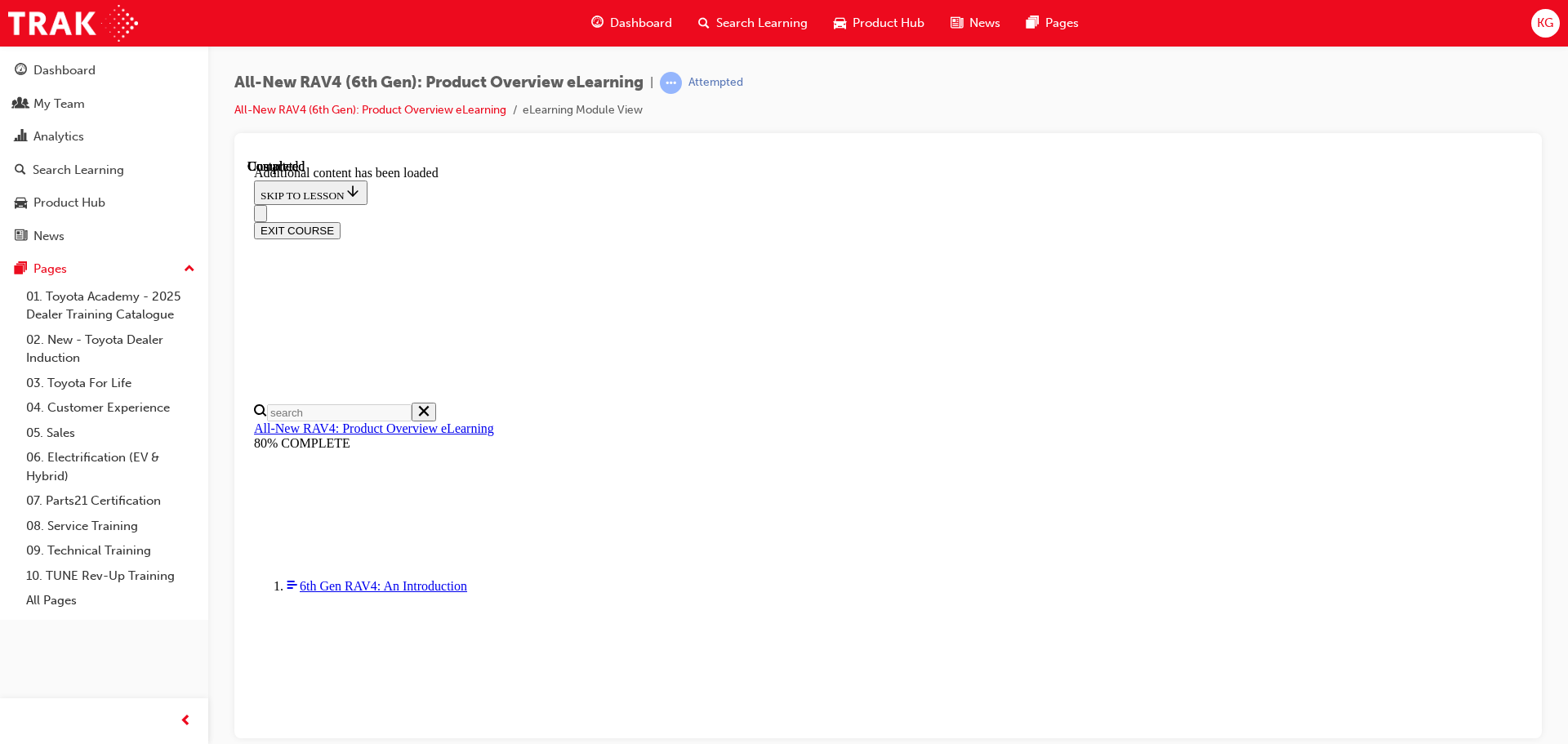
scroll to position [3058, 0]
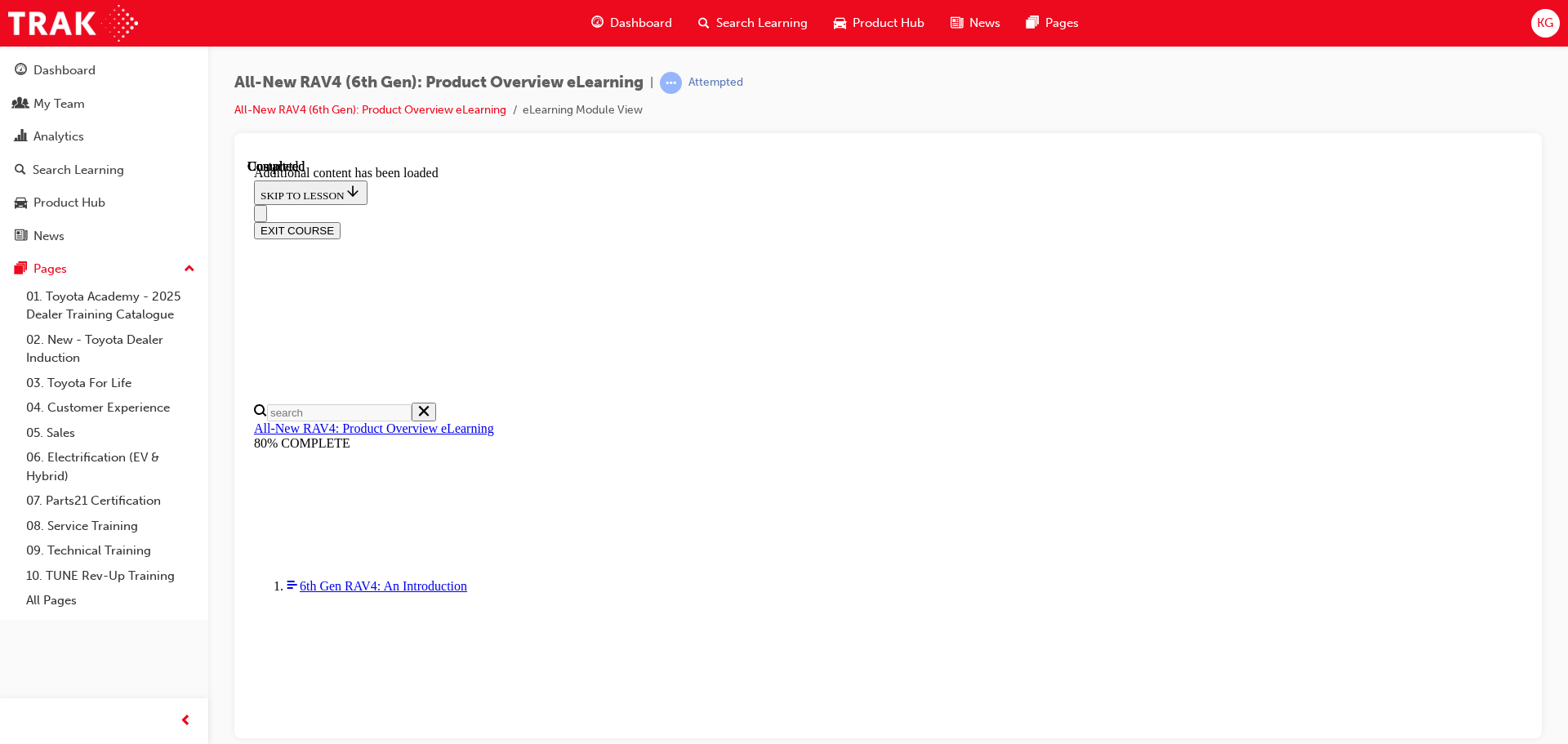
radio input "true"
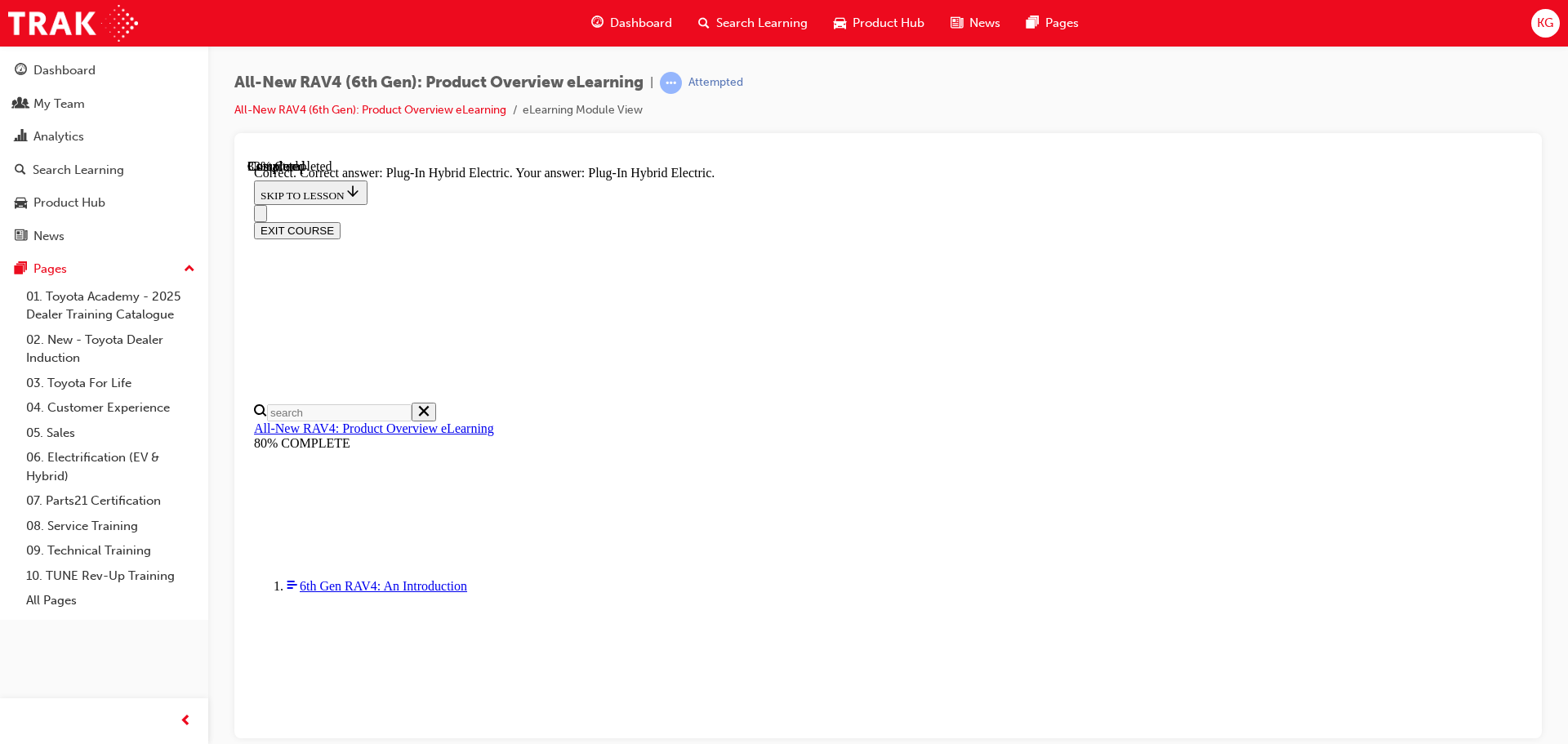
radio input "true"
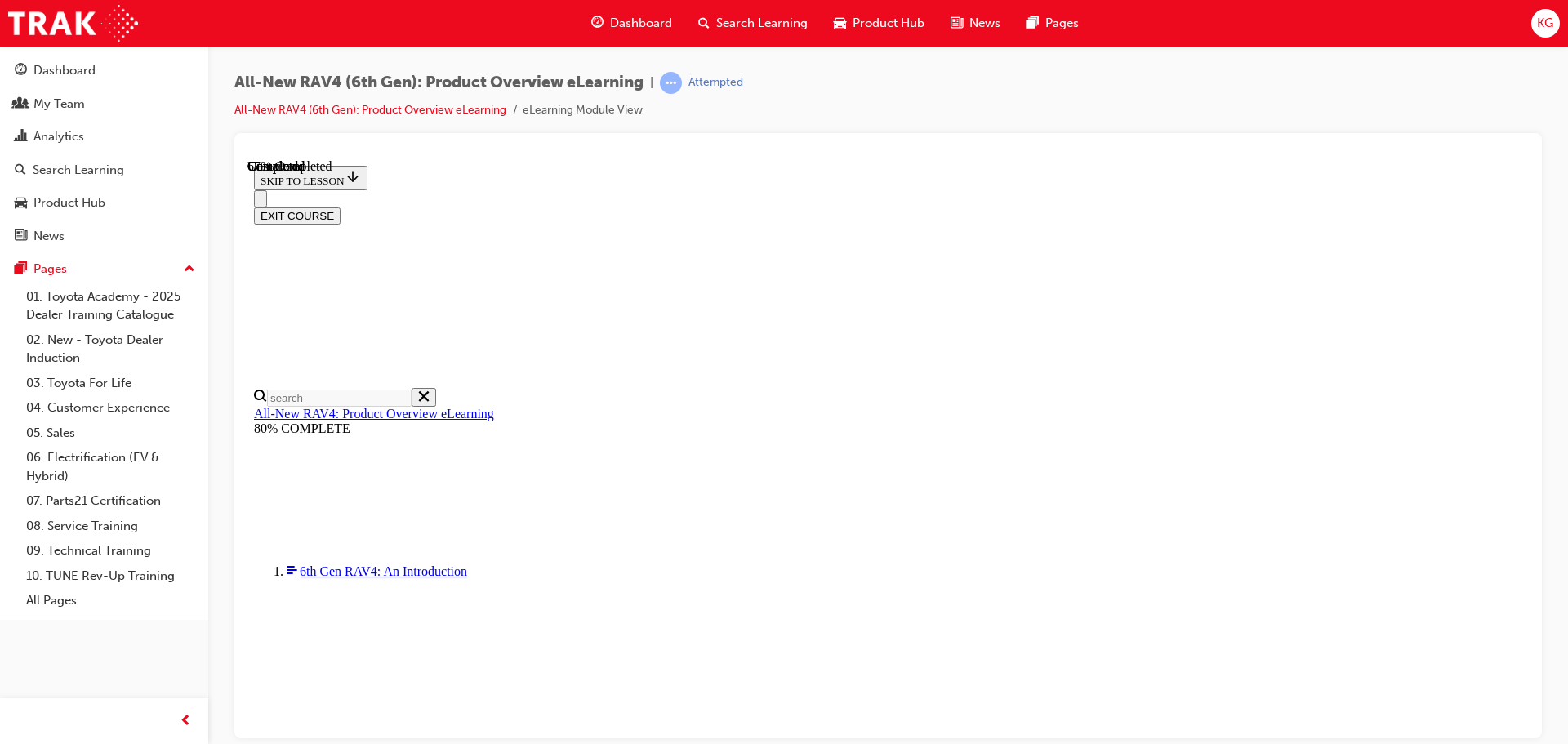
scroll to position [491, 0]
checkbox input "true"
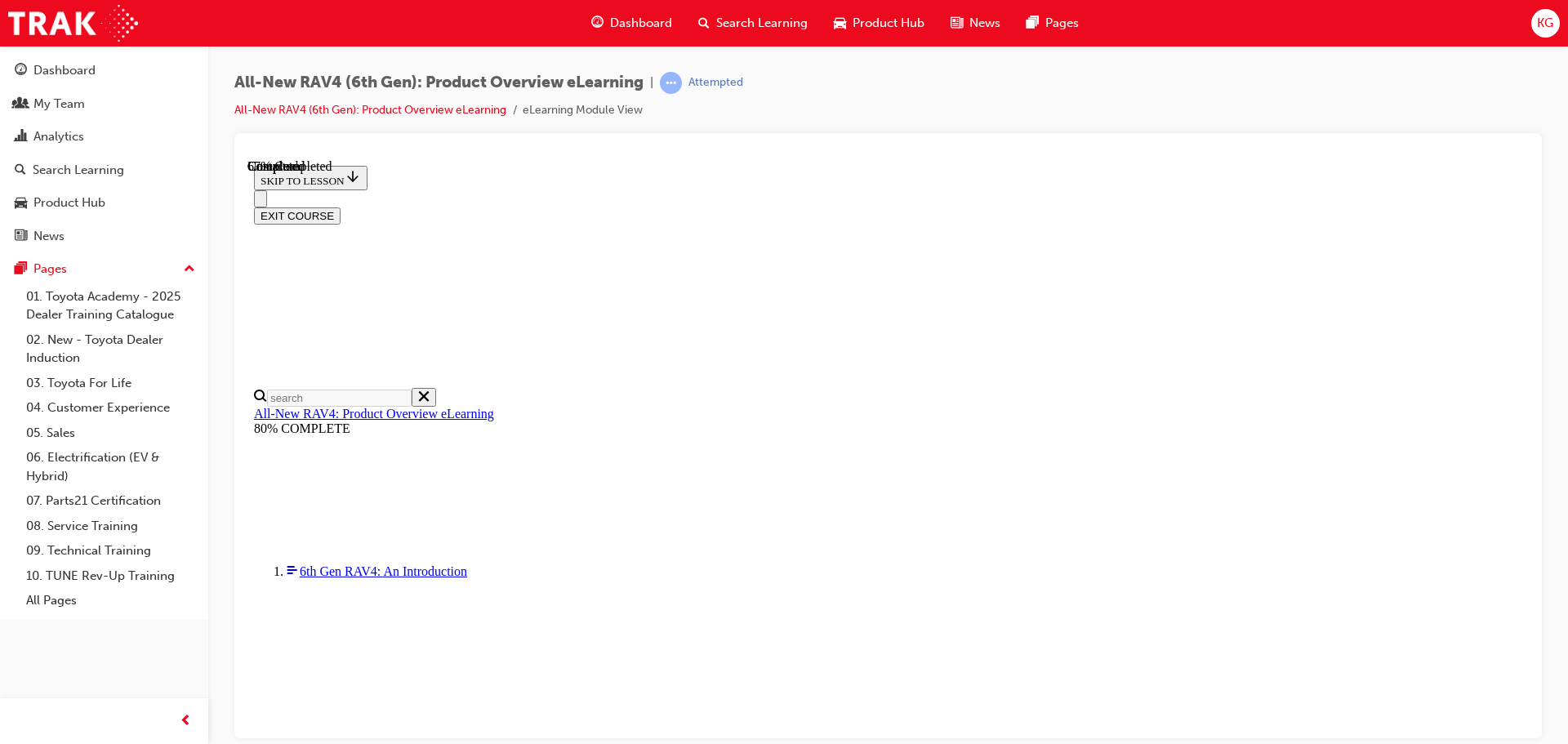
checkbox input "true"
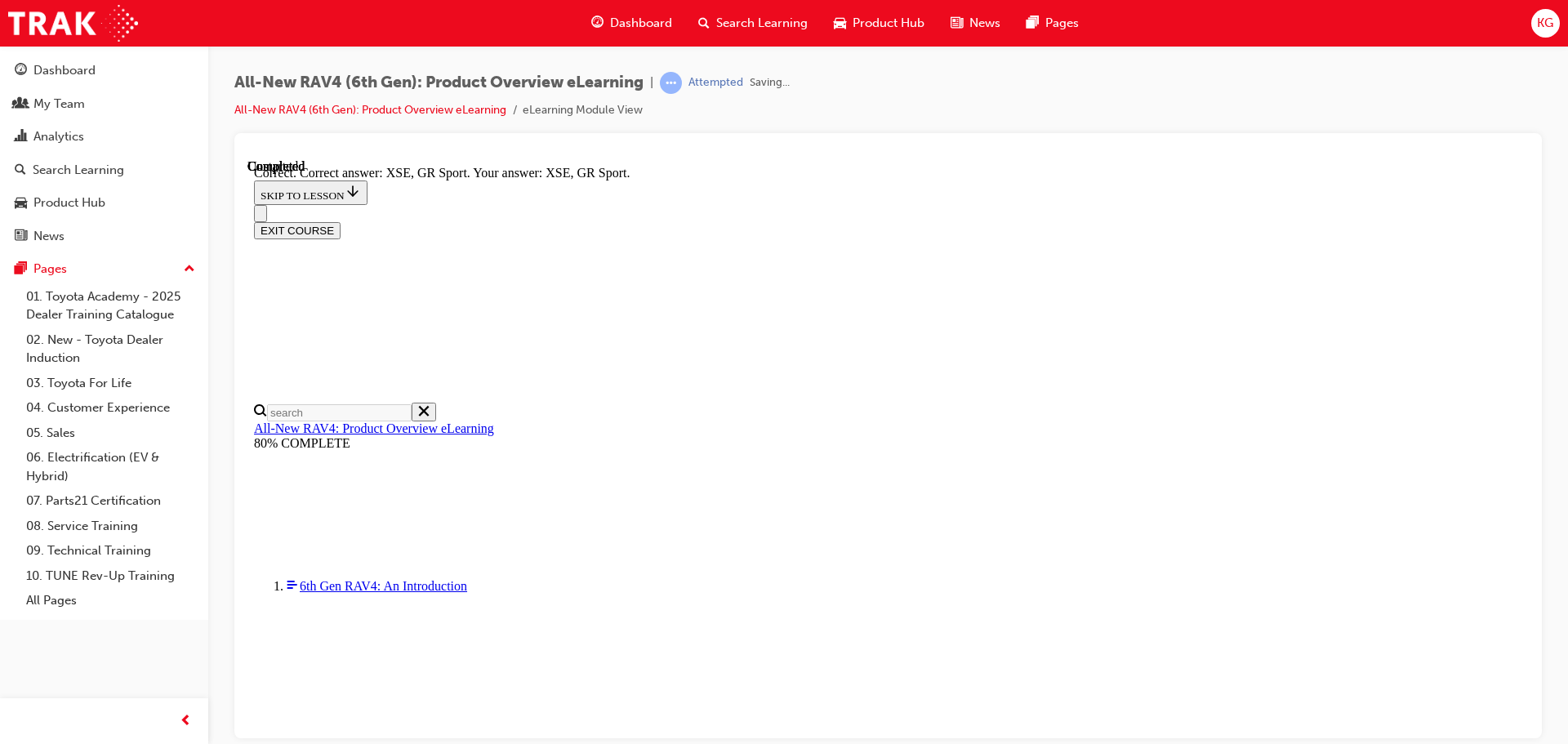
scroll to position [641, 0]
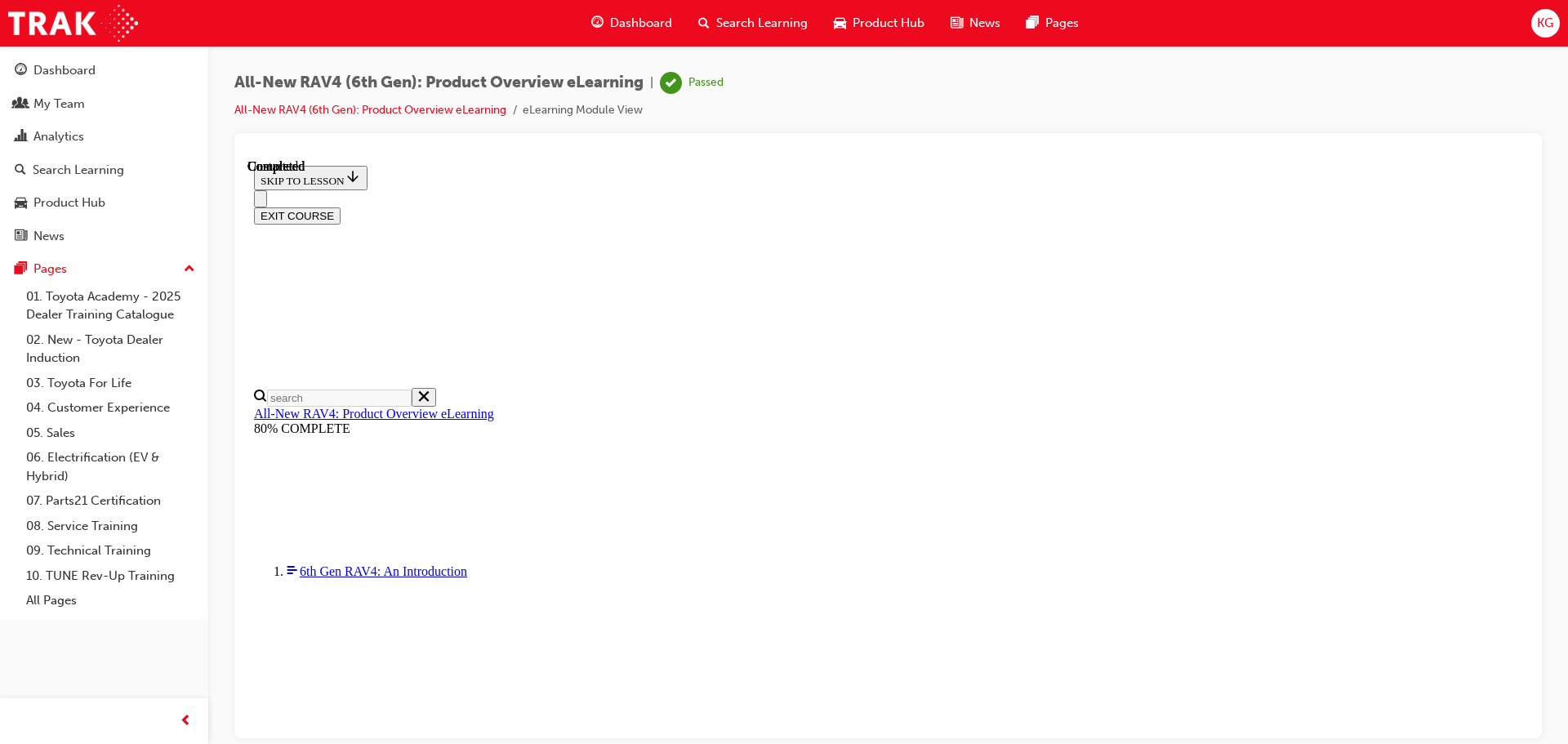
scroll to position [320, 0]
click at [341, 207] on button "EXIT COURSE" at bounding box center [297, 215] width 86 height 17
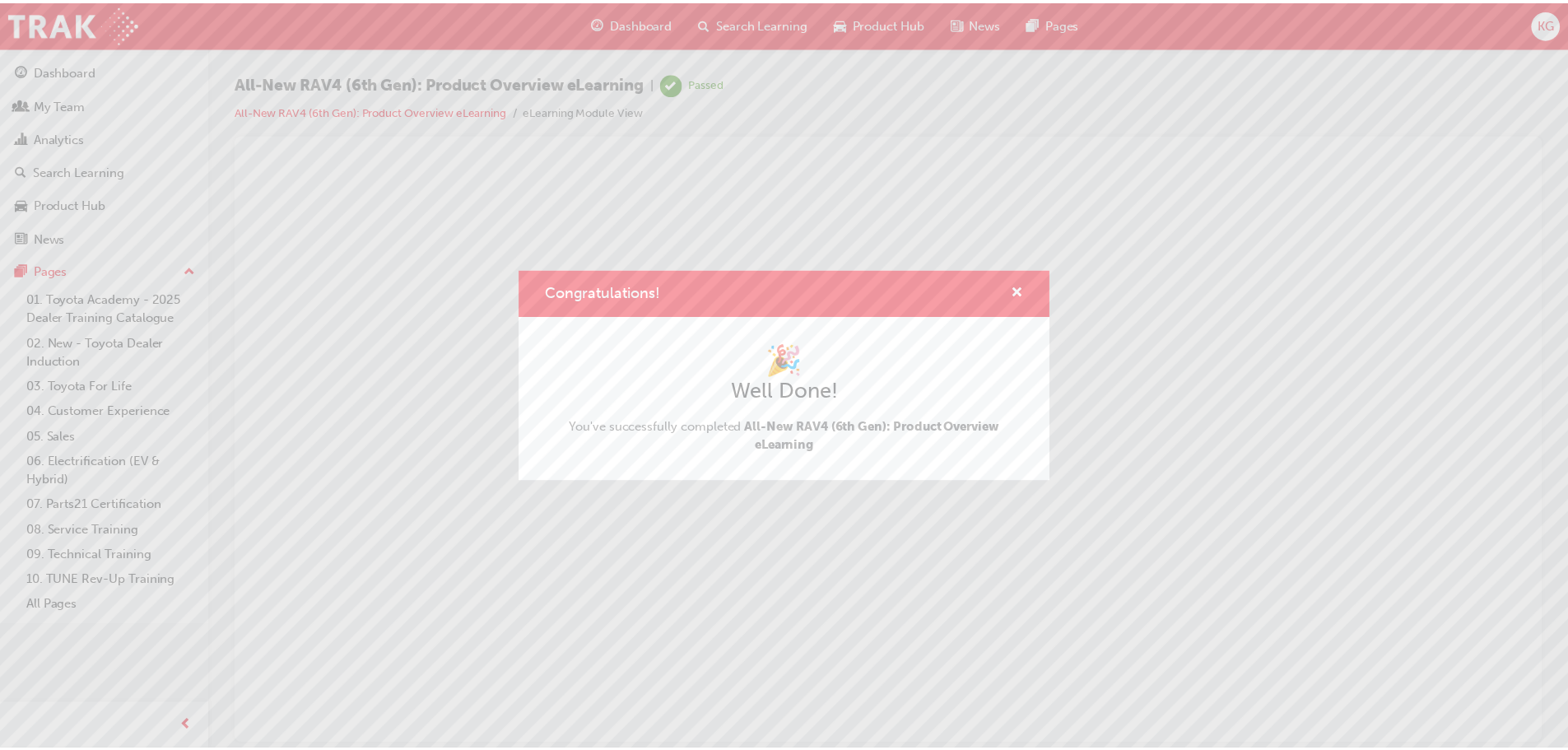
scroll to position [0, 0]
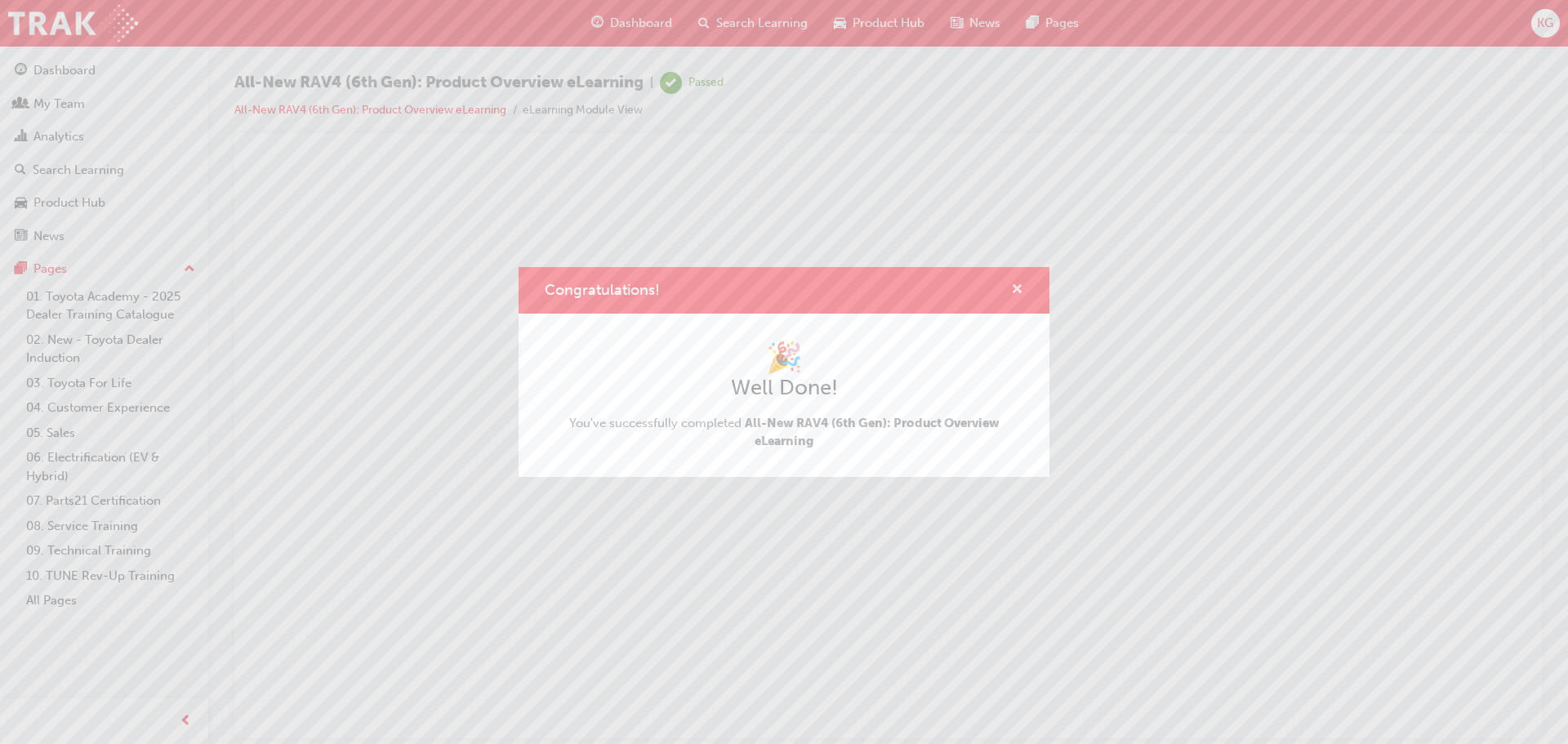
click at [1018, 284] on span "cross-icon" at bounding box center [1017, 290] width 12 height 14
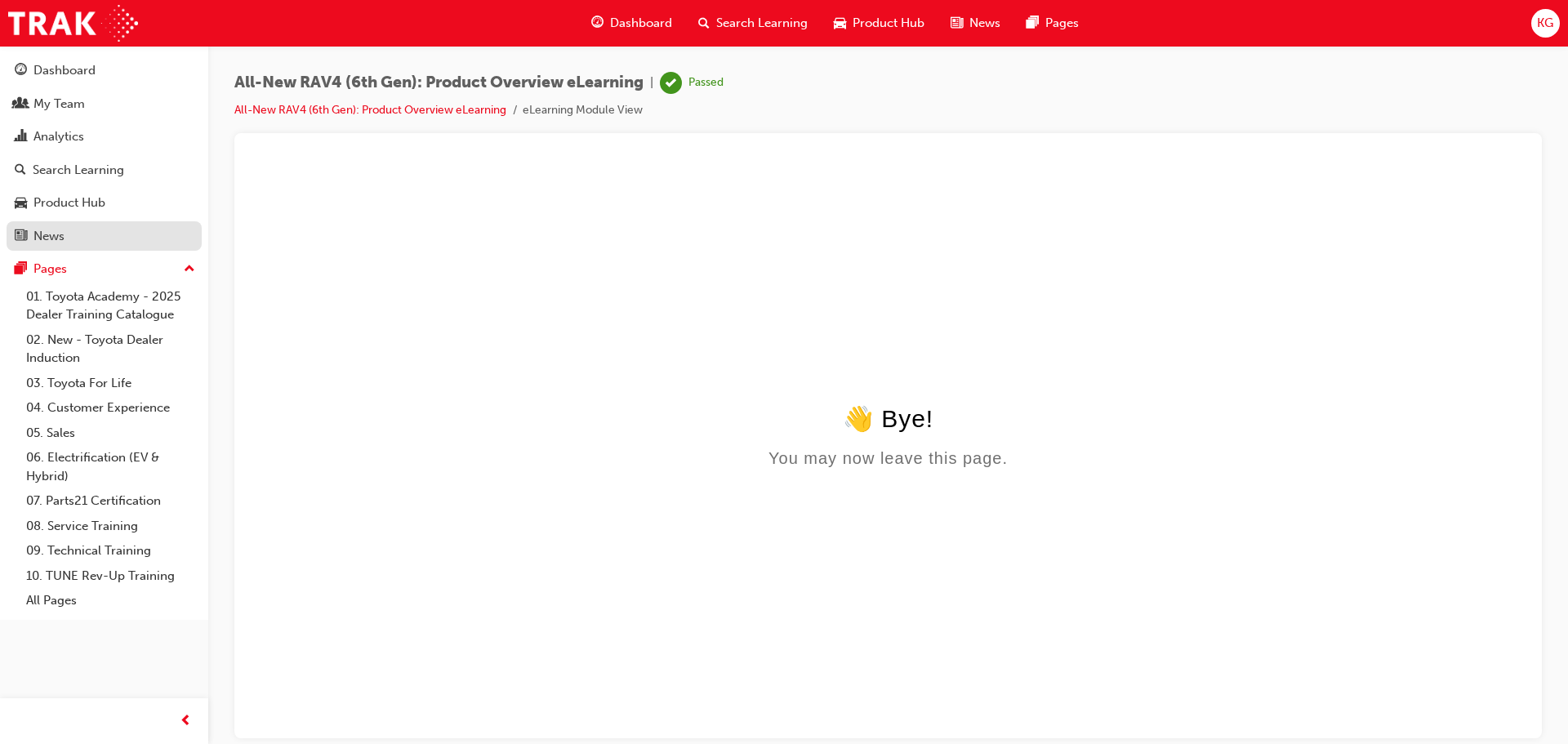
click at [71, 232] on div "News" at bounding box center [103, 237] width 179 height 21
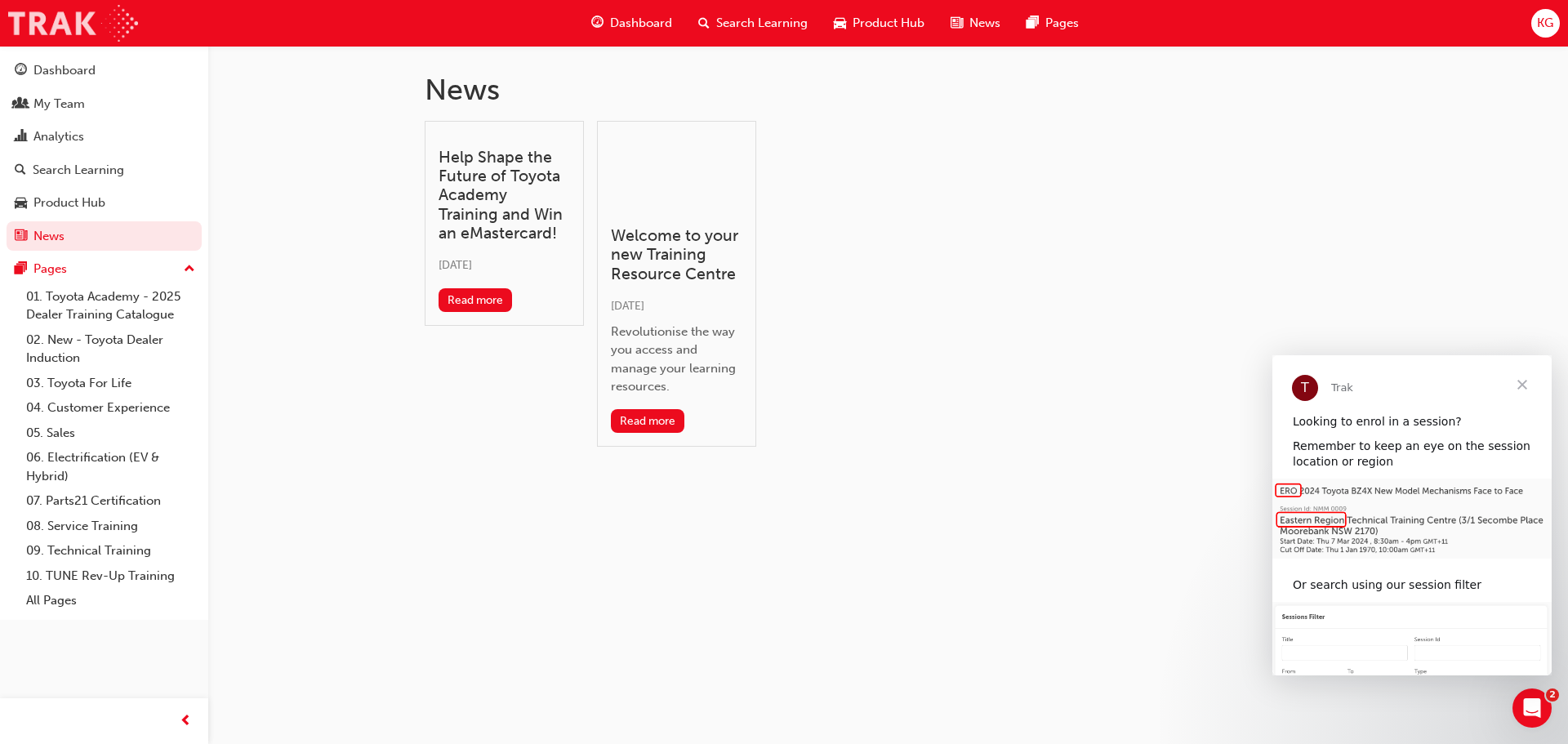
click at [51, 28] on img at bounding box center [73, 23] width 130 height 37
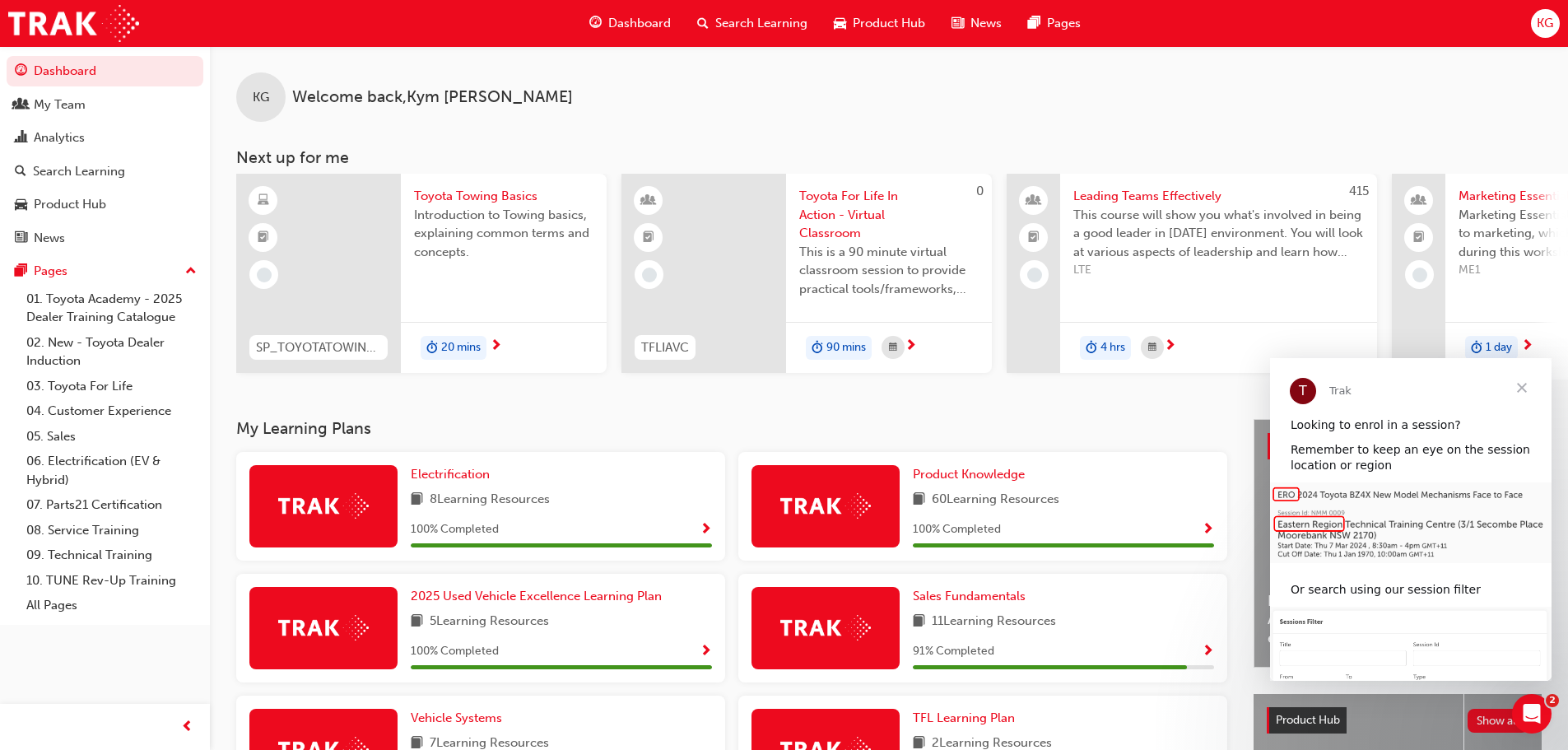
click at [1526, 394] on span "Close" at bounding box center [1522, 388] width 59 height 59
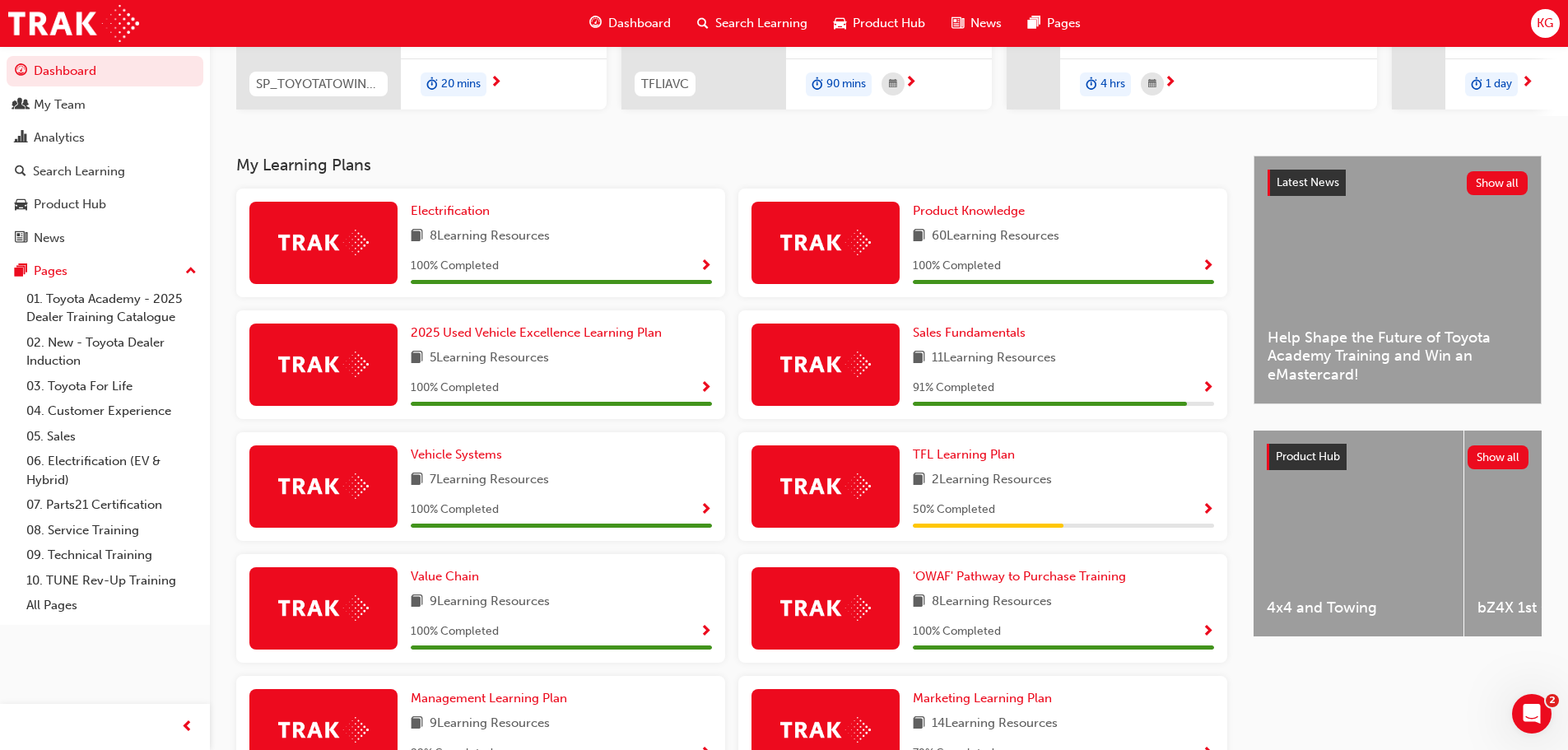
scroll to position [260, 0]
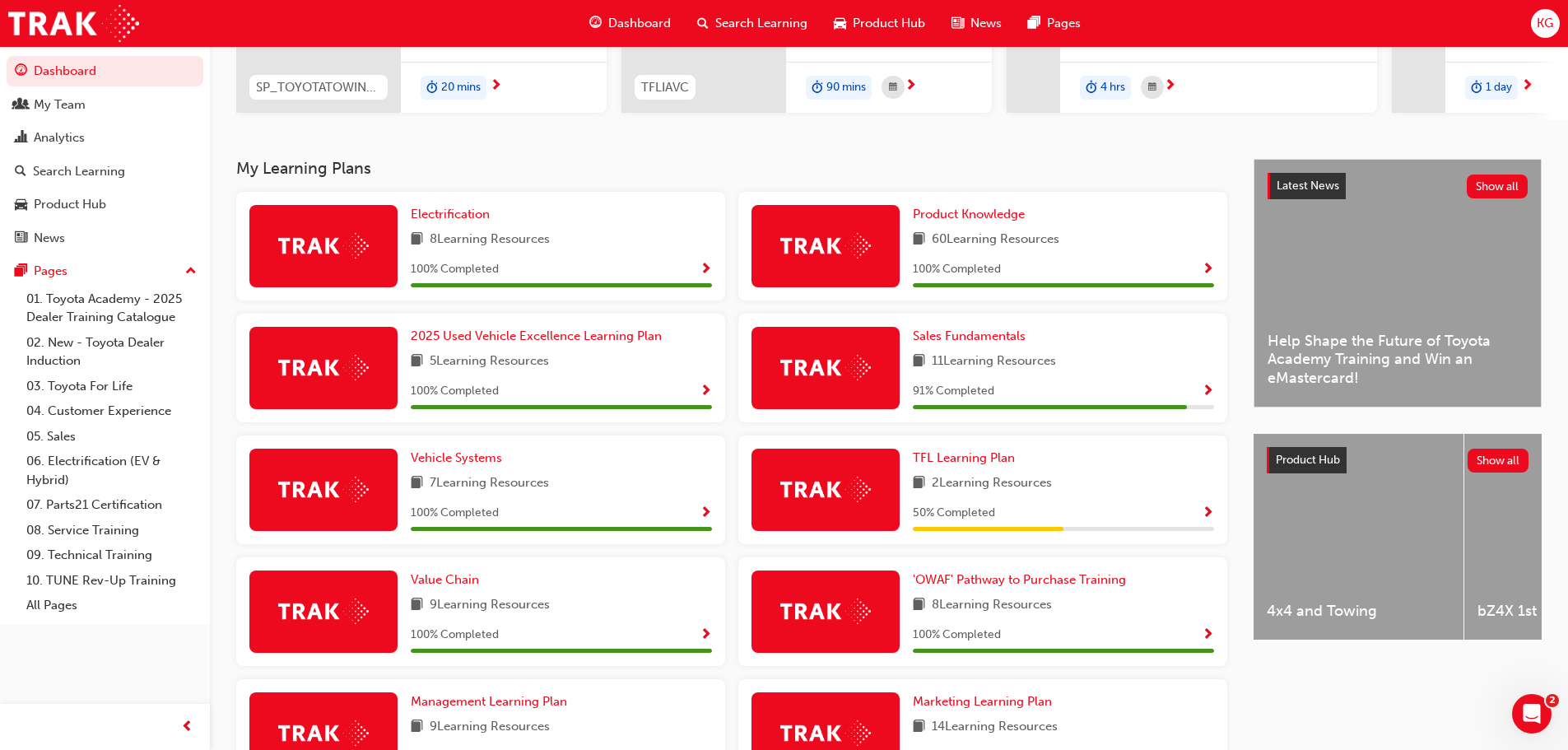
click at [845, 254] on img at bounding box center [825, 246] width 91 height 26
click at [948, 221] on span "Product Knowledge" at bounding box center [969, 213] width 112 height 14
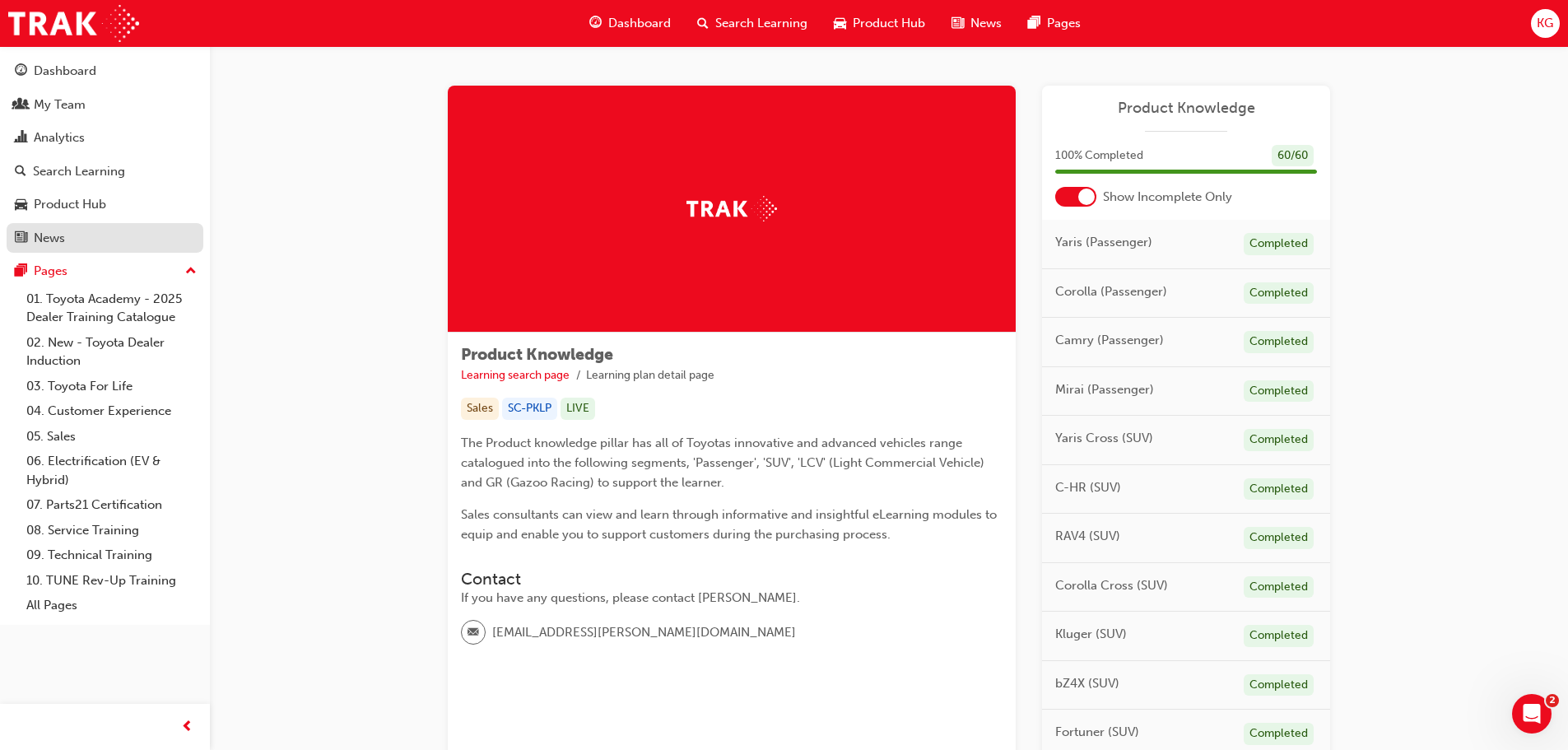
click at [50, 240] on div "News" at bounding box center [49, 238] width 32 height 19
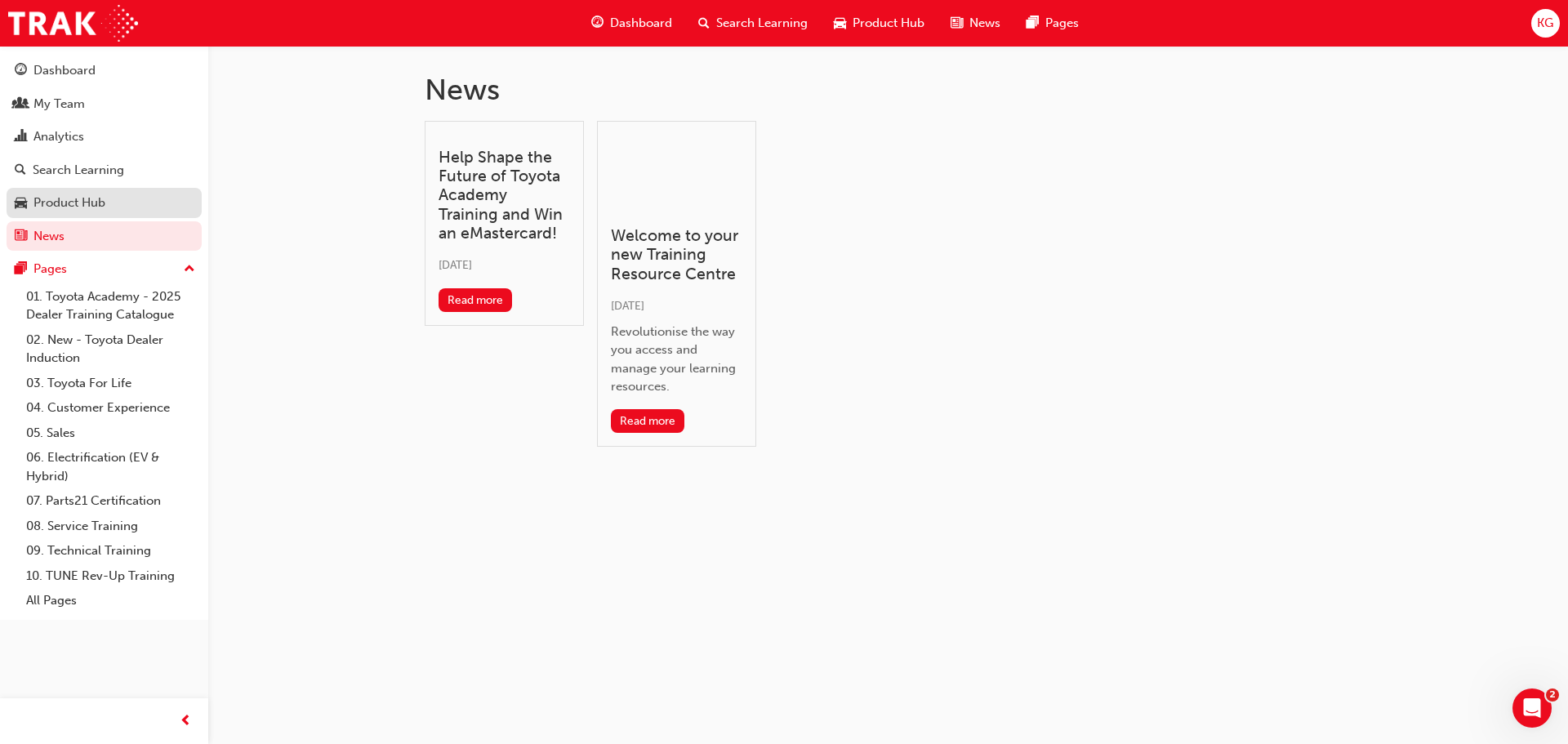
click at [52, 200] on div "Product Hub" at bounding box center [69, 203] width 72 height 19
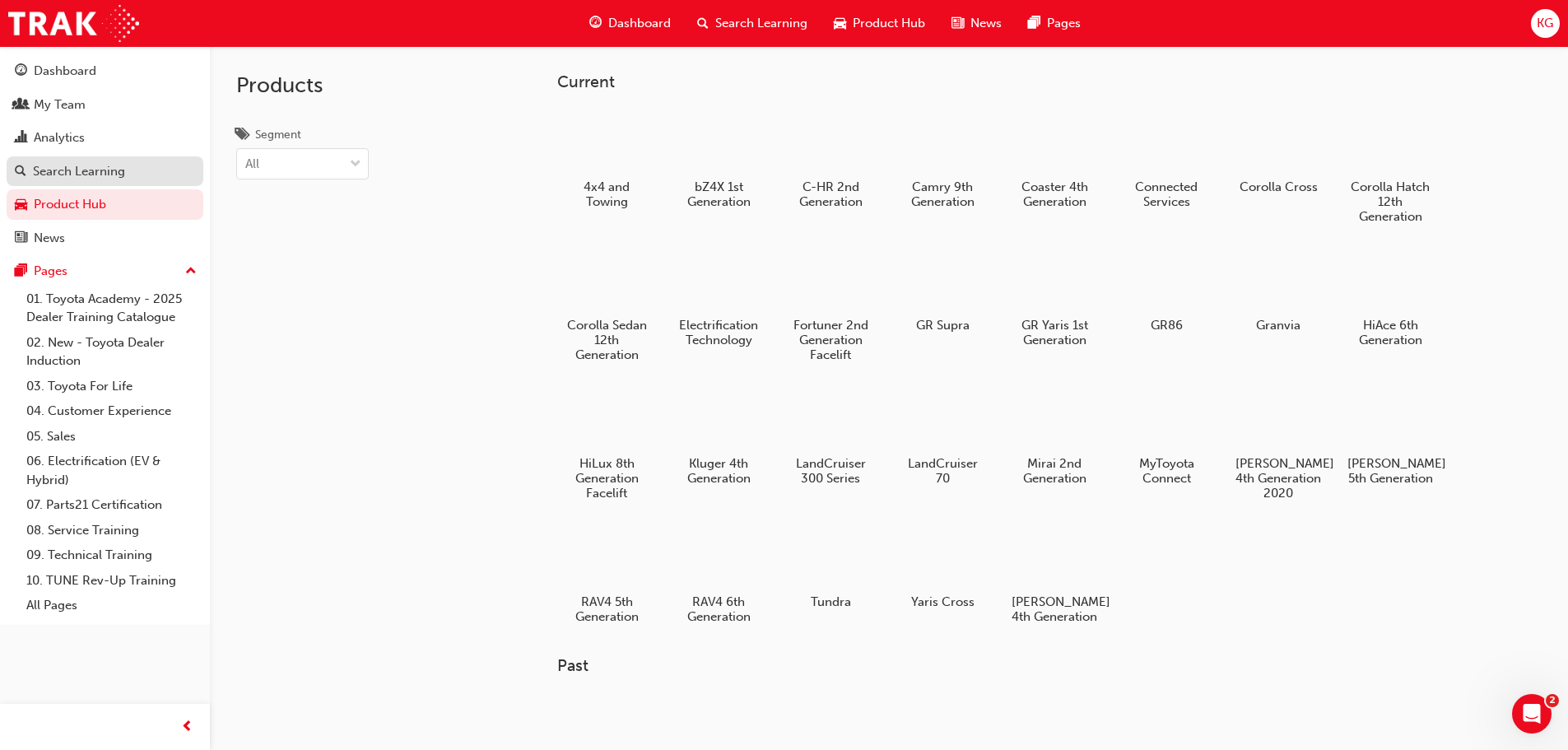
click at [59, 169] on div "Search Learning" at bounding box center [78, 172] width 92 height 19
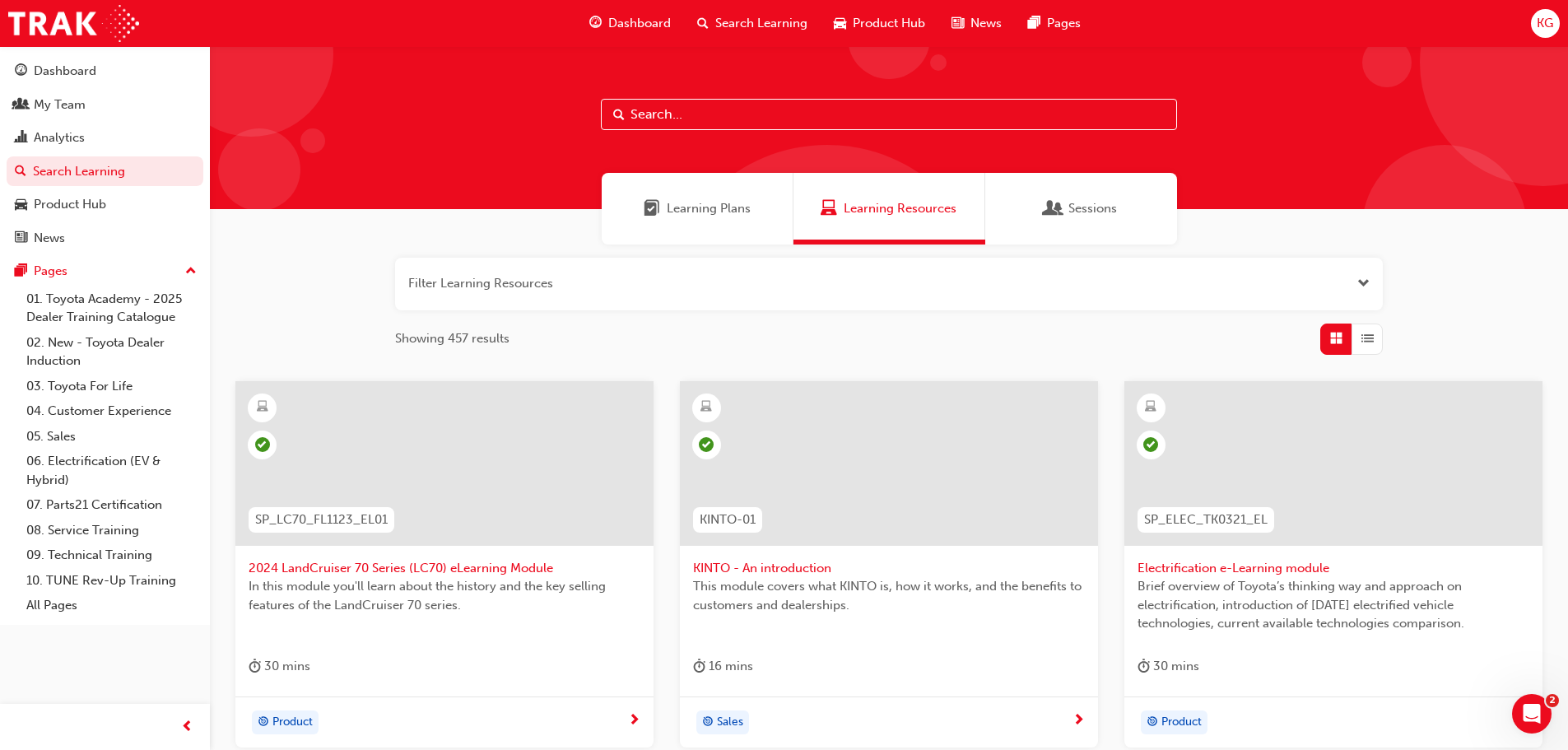
click at [694, 208] on span "Learning Plans" at bounding box center [708, 209] width 84 height 19
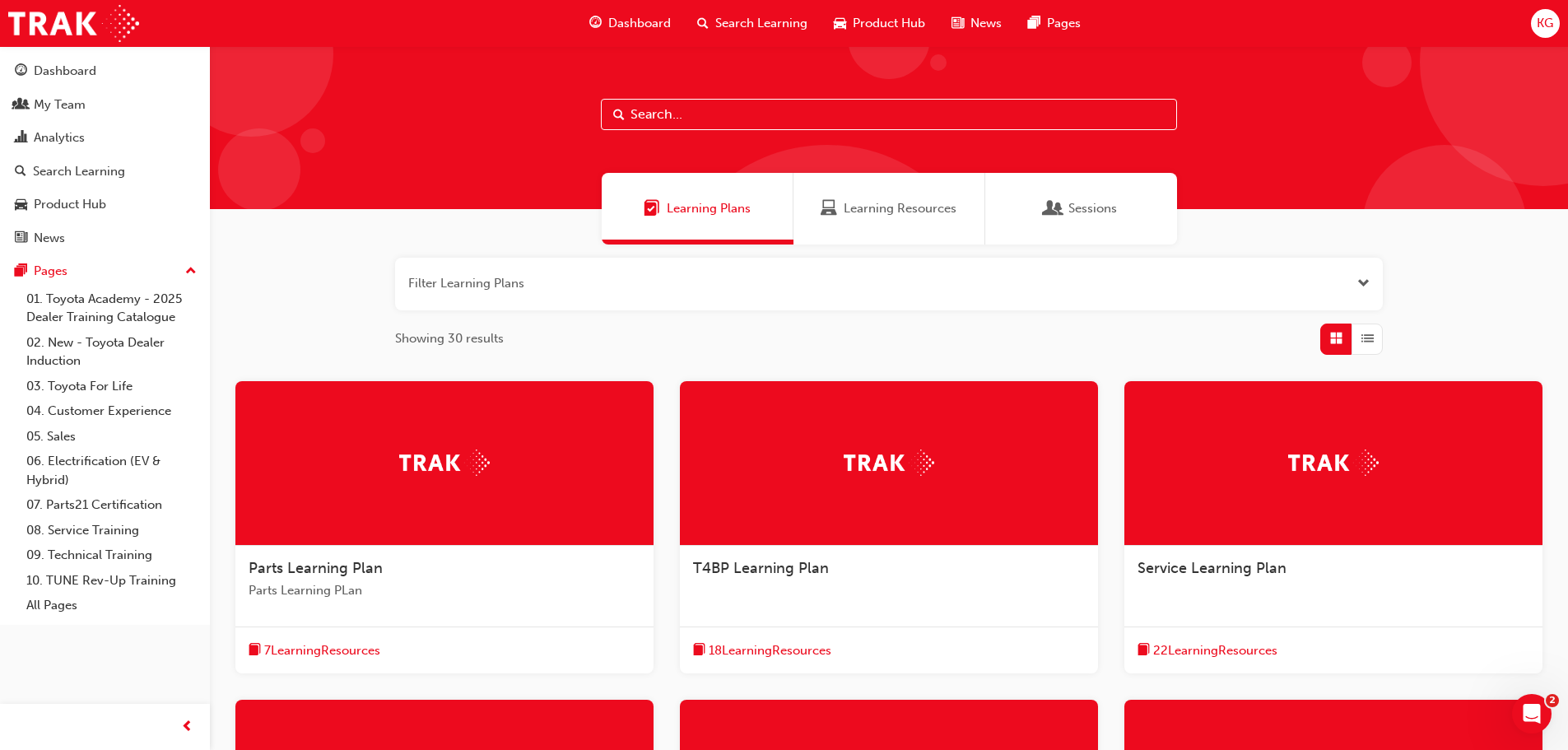
click at [864, 205] on span "Learning Resources" at bounding box center [901, 209] width 113 height 19
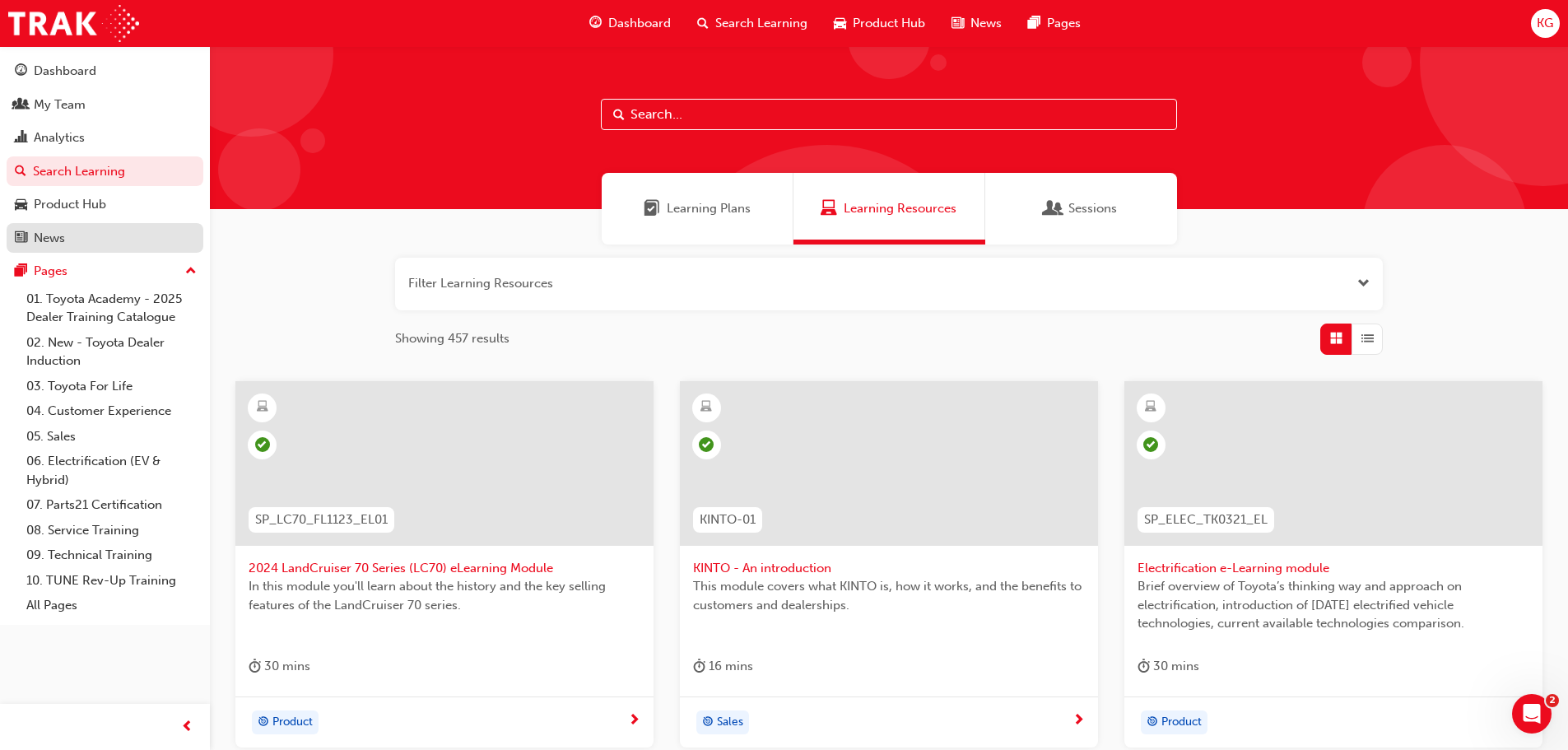
click at [81, 233] on div "News" at bounding box center [104, 239] width 181 height 21
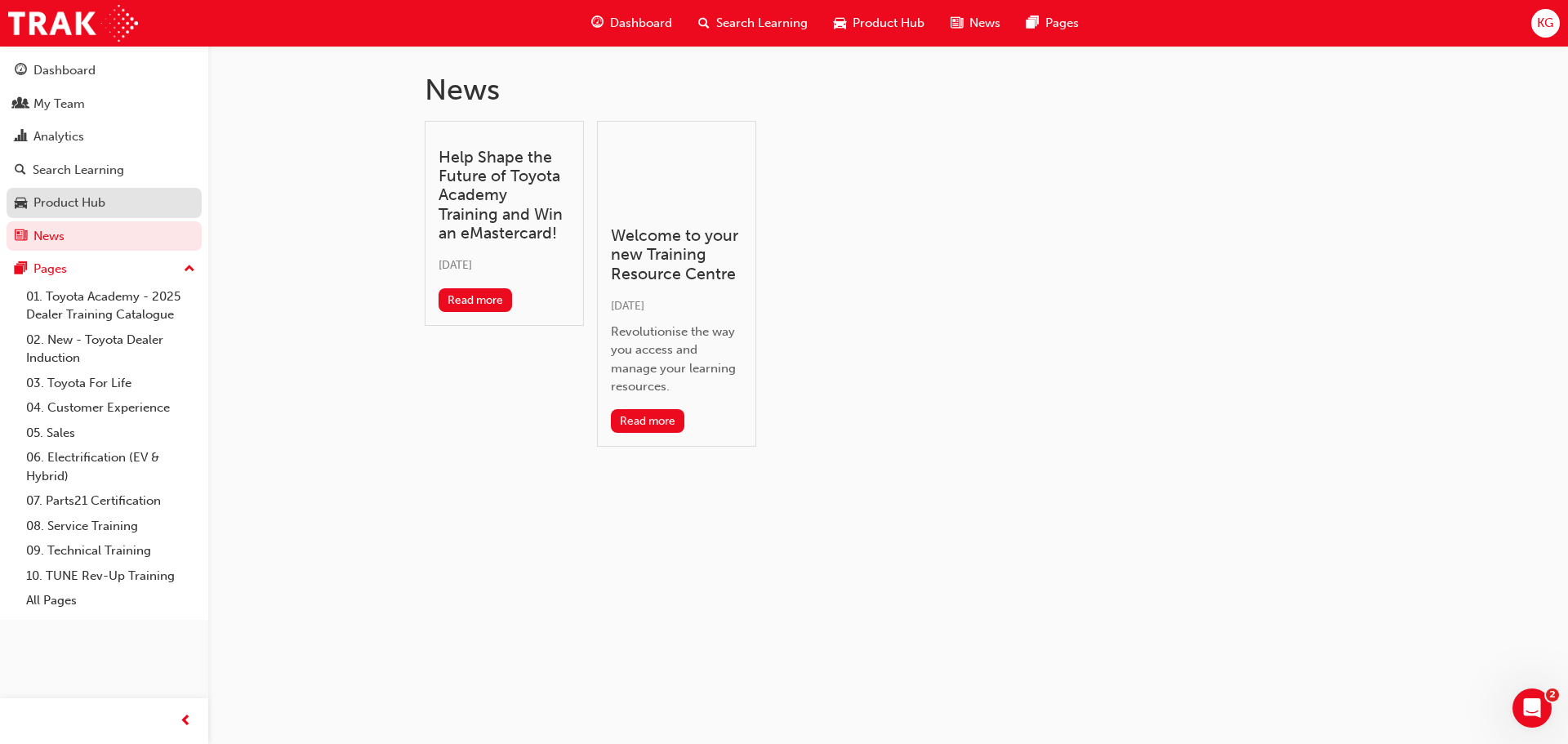
click at [74, 203] on div "Product Hub" at bounding box center [69, 203] width 72 height 19
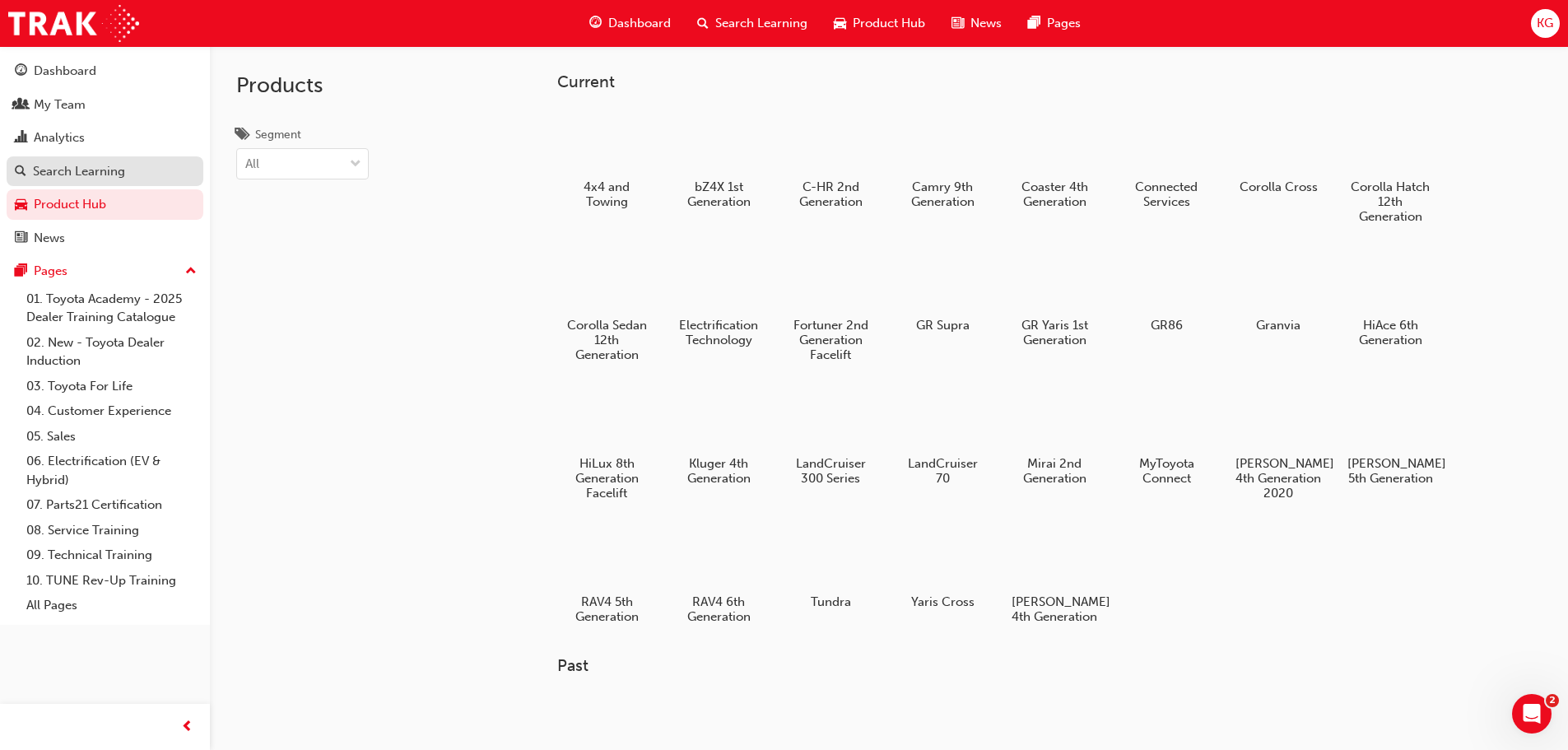
click at [68, 174] on div "Search Learning" at bounding box center [78, 172] width 92 height 19
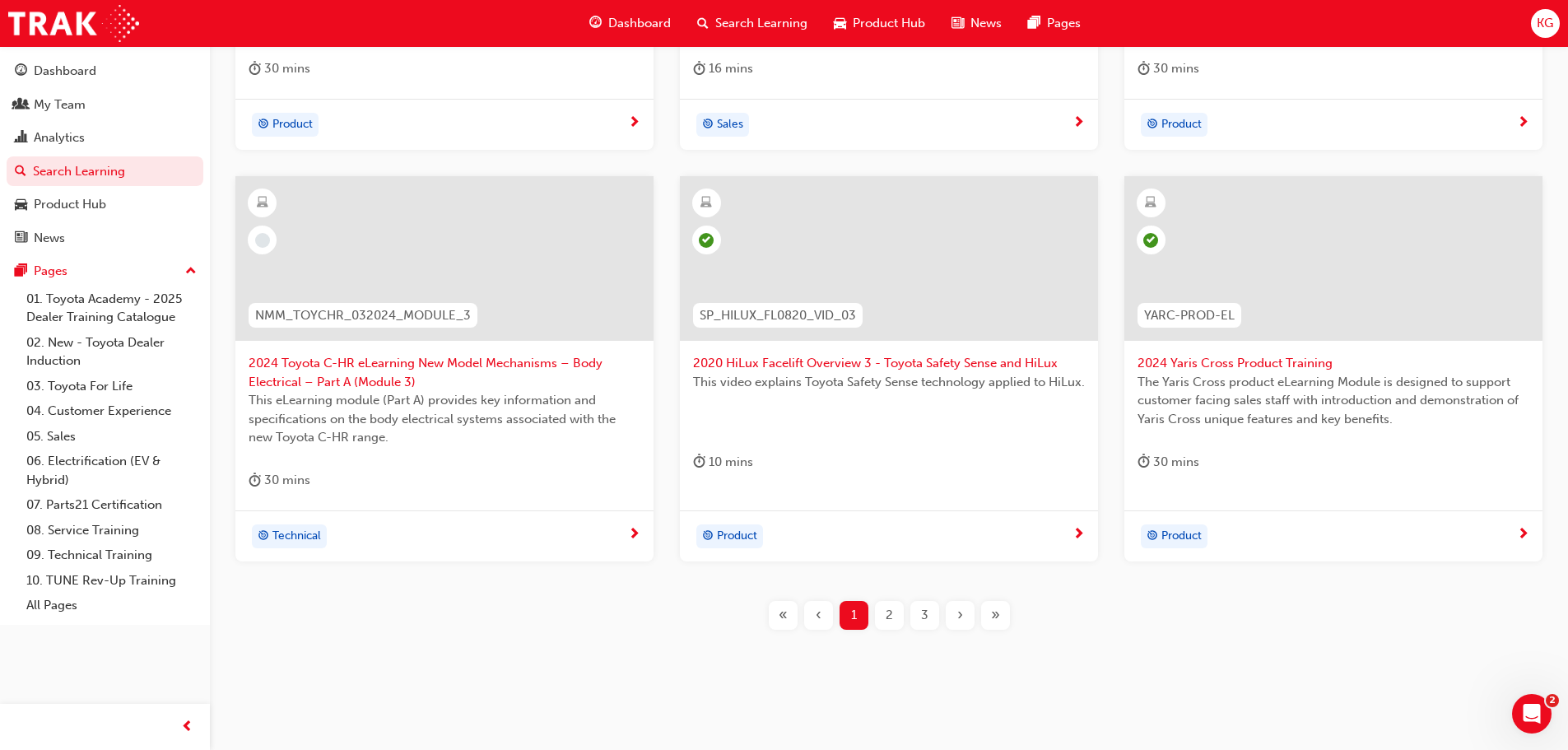
scroll to position [611, 0]
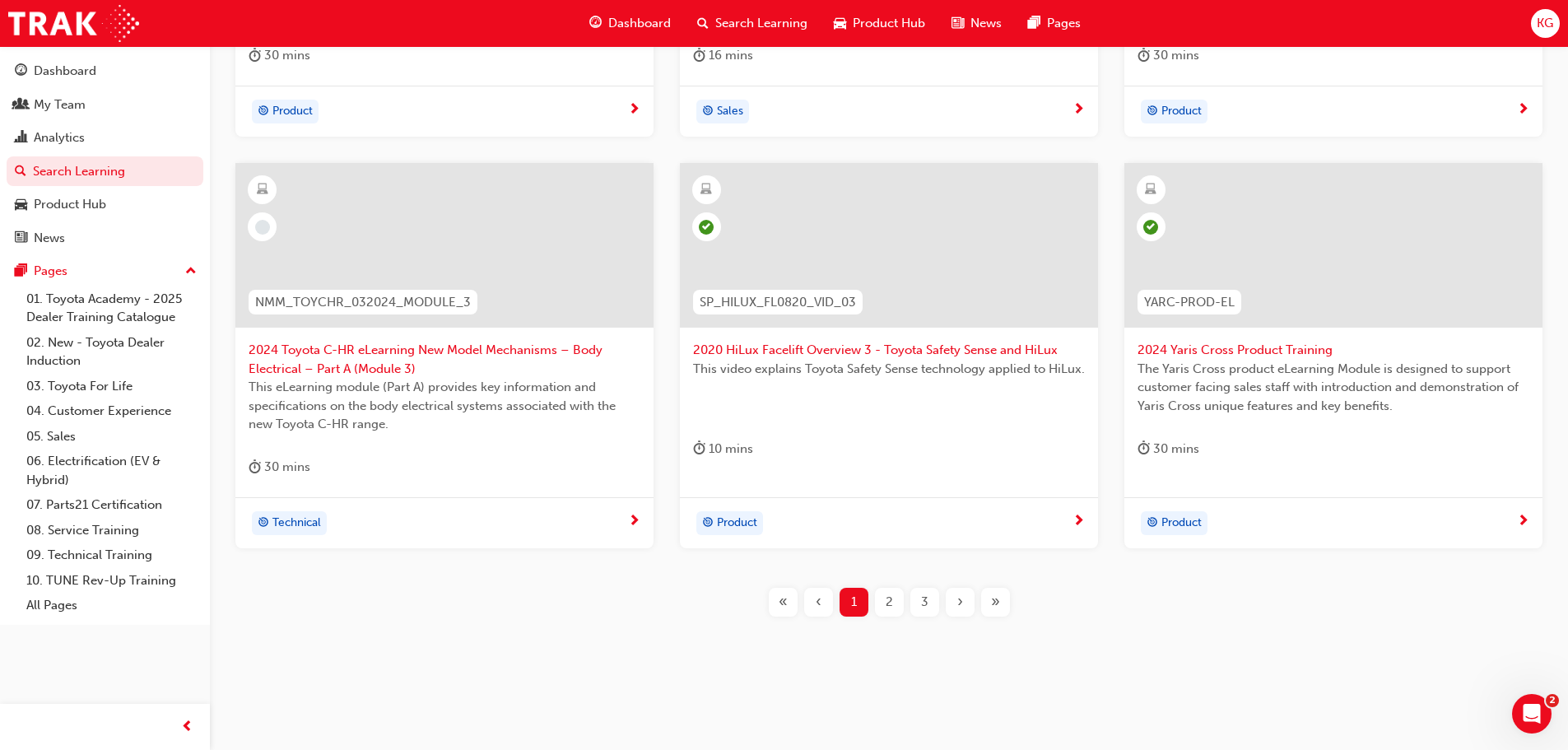
click at [890, 606] on span "2" at bounding box center [889, 603] width 8 height 19
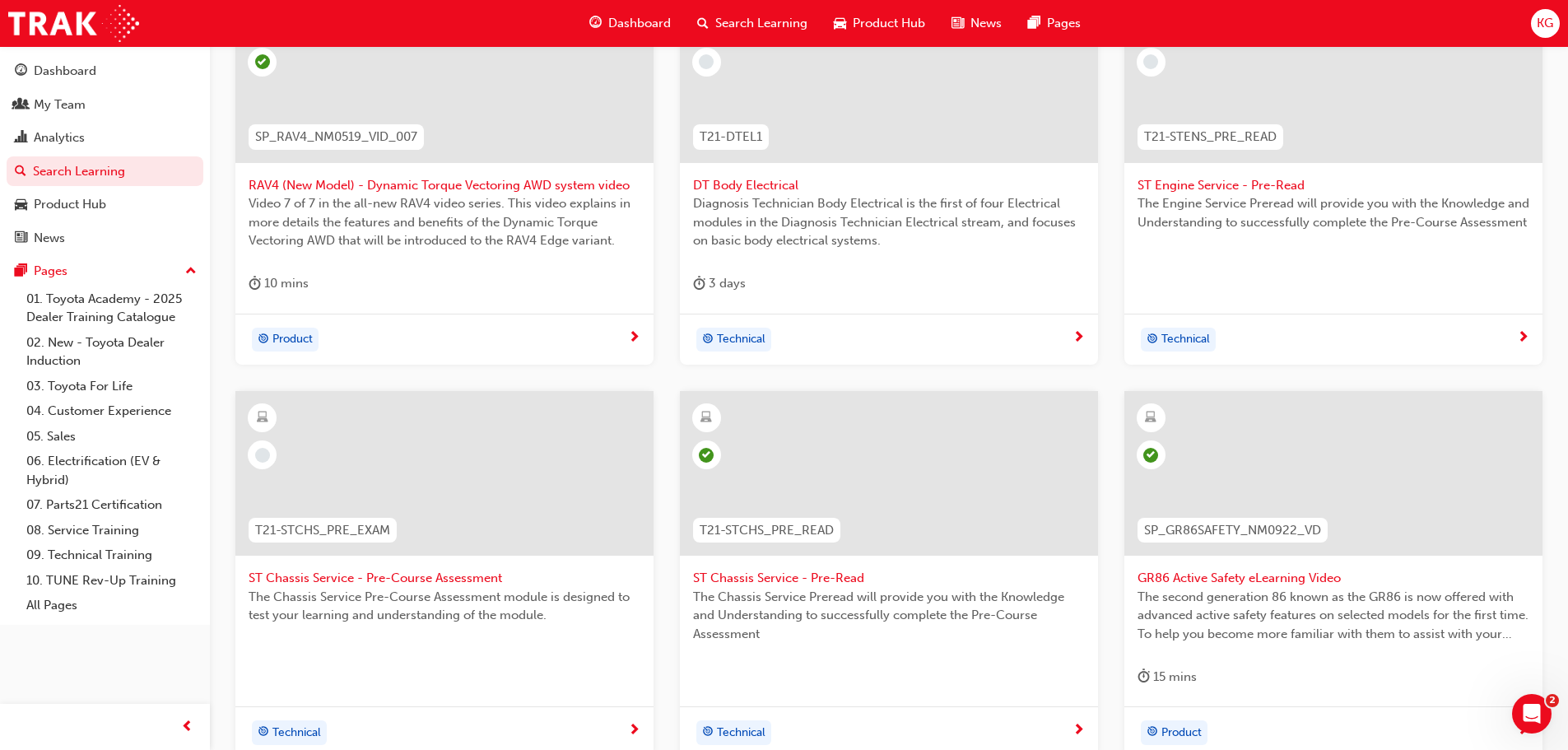
scroll to position [593, 0]
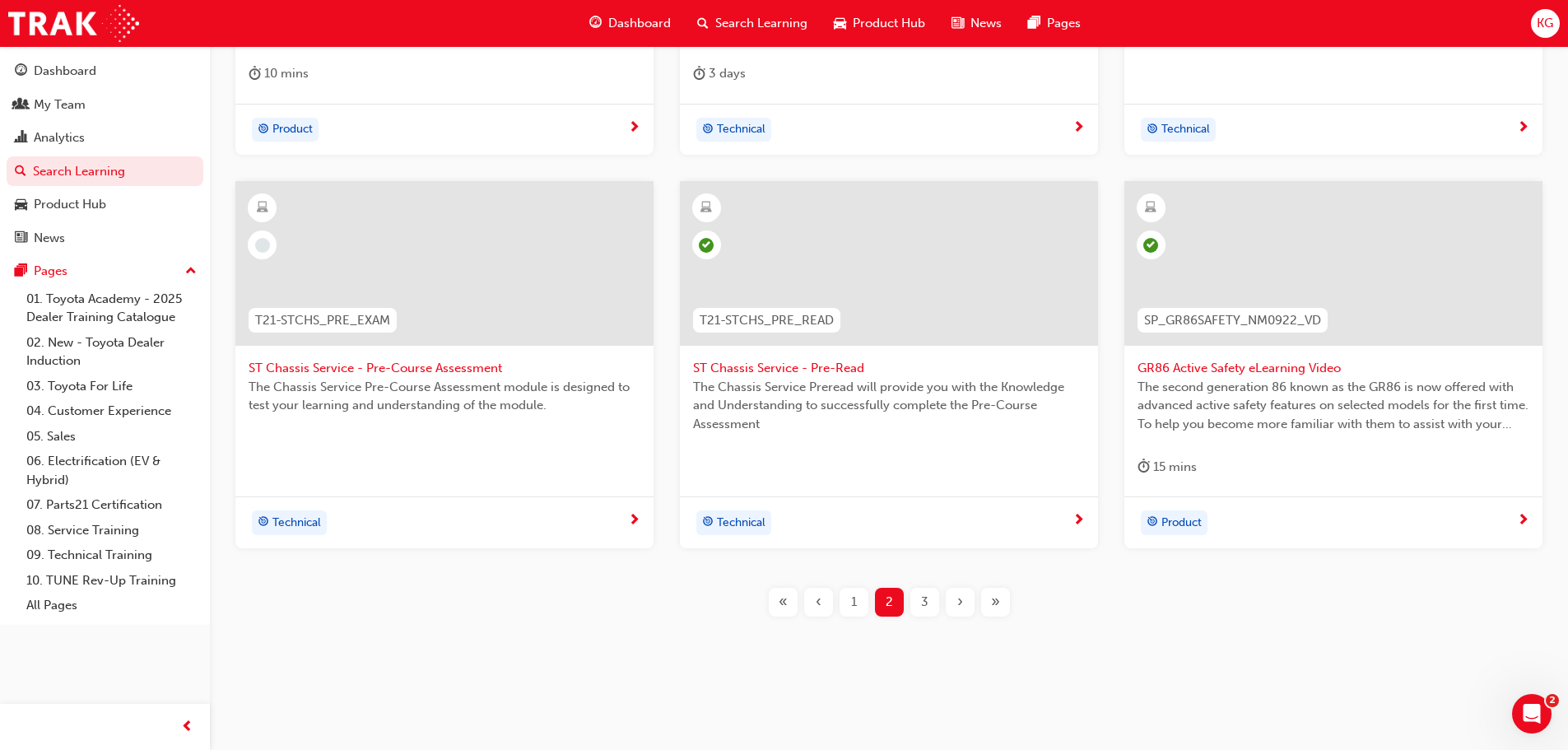
click at [926, 603] on span "3" at bounding box center [926, 603] width 8 height 19
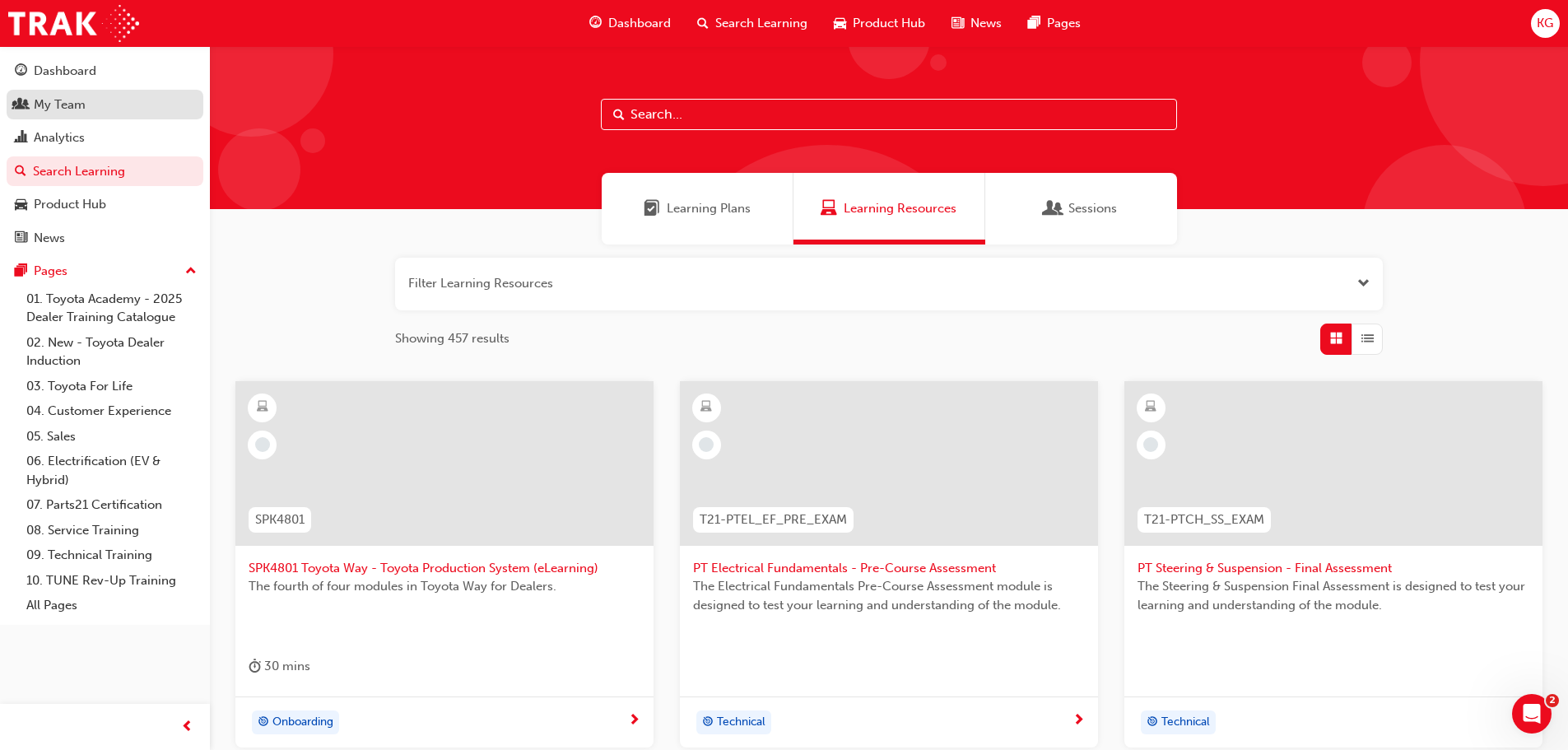
click at [52, 106] on div "My Team" at bounding box center [59, 105] width 52 height 19
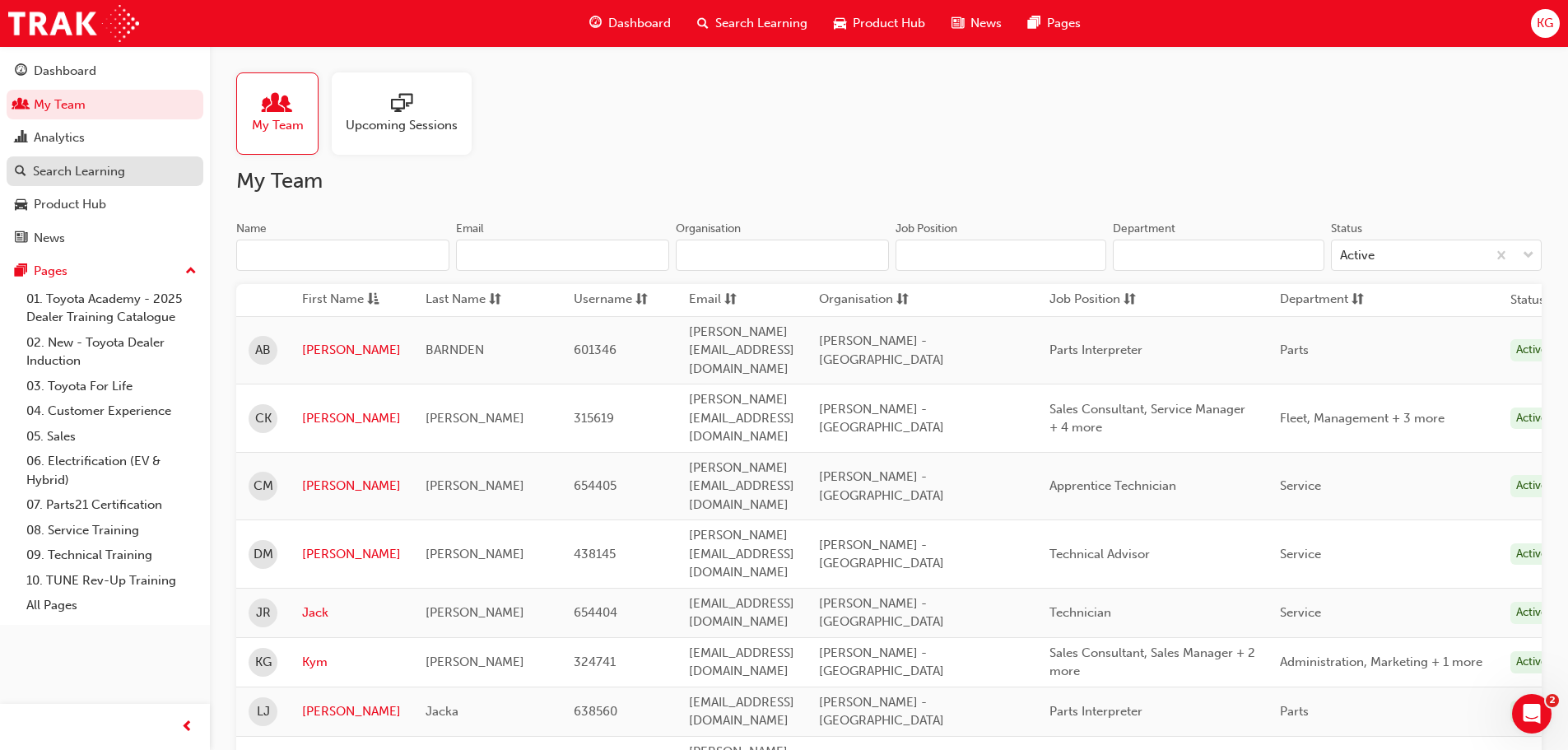
click at [89, 169] on div "Search Learning" at bounding box center [78, 172] width 92 height 19
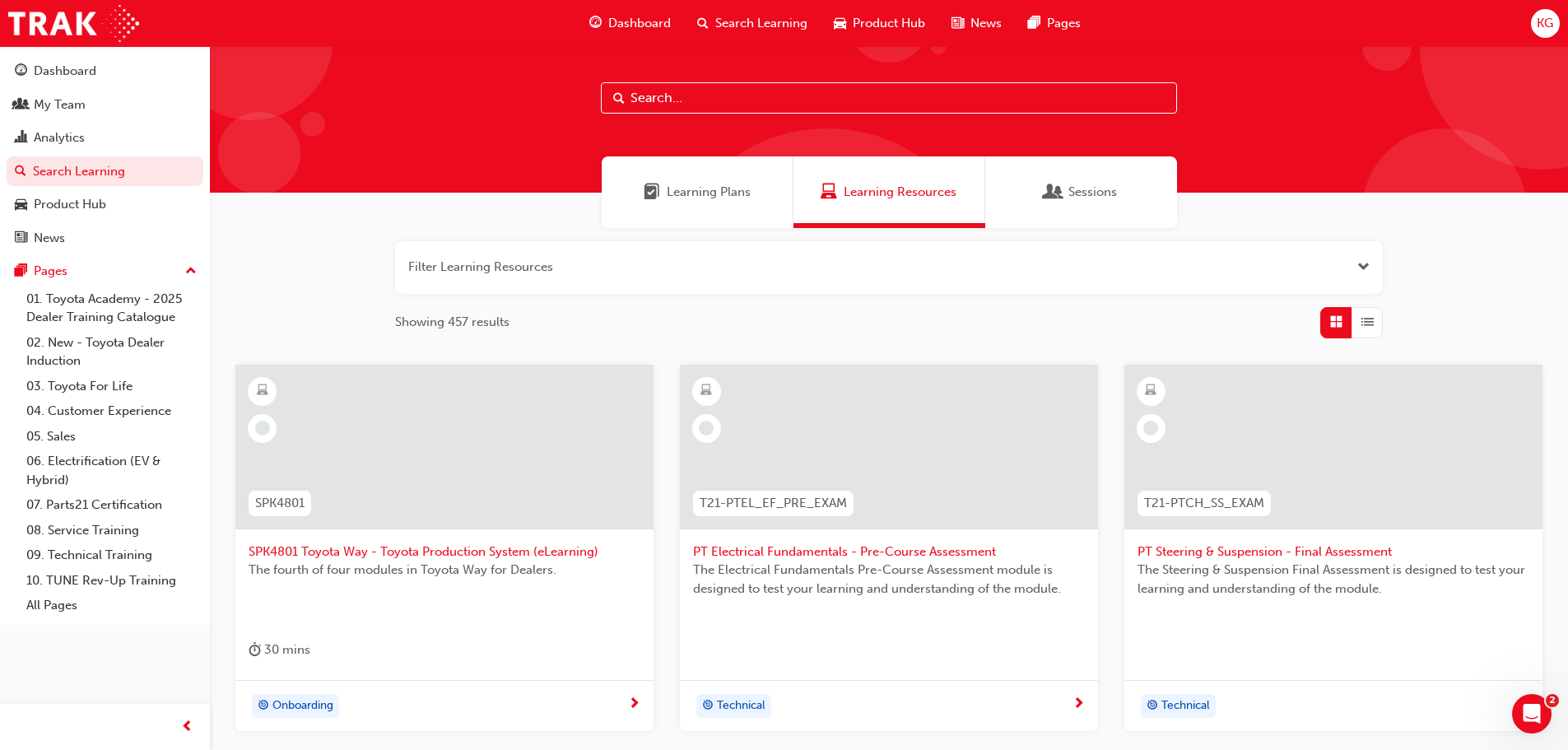
scroll to position [99, 0]
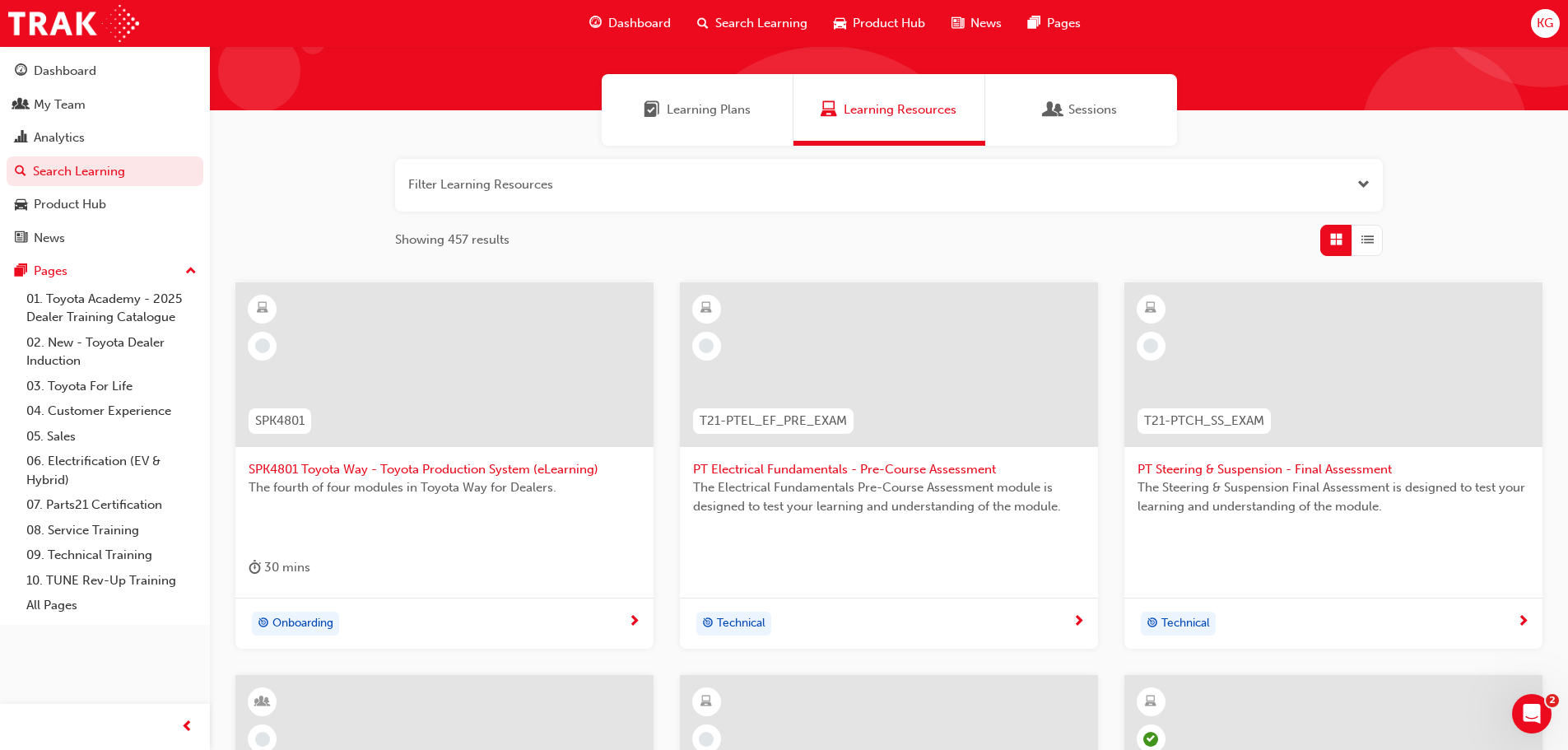
click at [382, 377] on div at bounding box center [444, 364] width 418 height 165
